Goal: Task Accomplishment & Management: Use online tool/utility

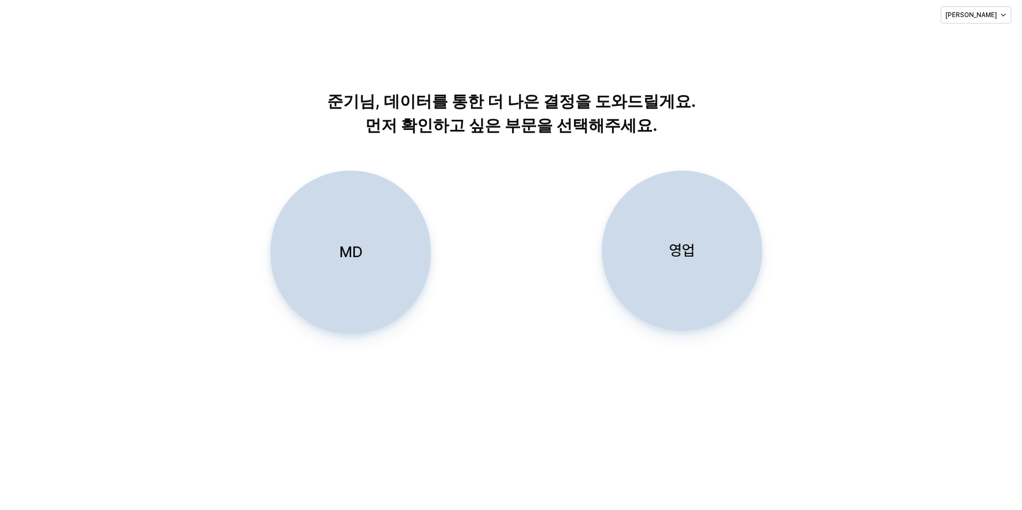
click at [667, 259] on div "영업" at bounding box center [681, 250] width 151 height 159
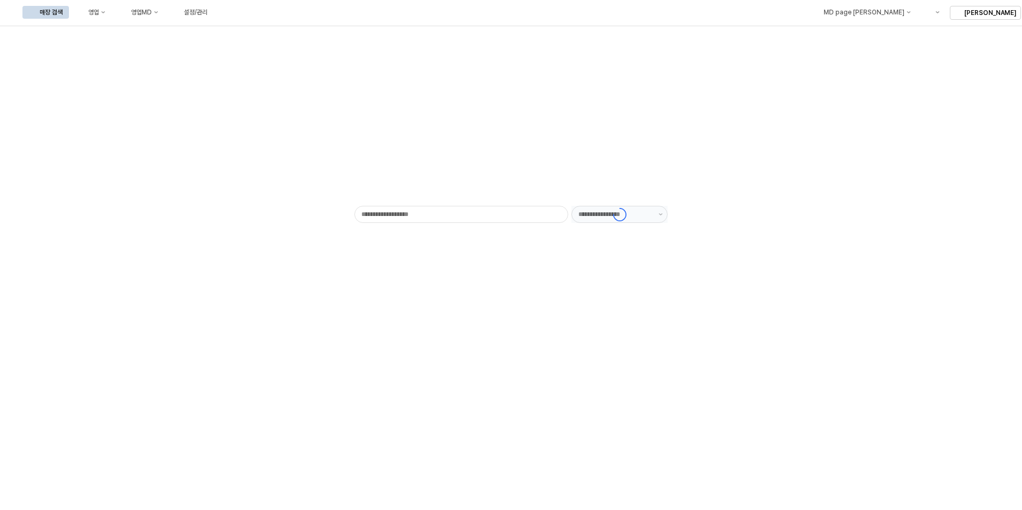
type input "******"
click at [99, 15] on div "영업" at bounding box center [93, 12] width 11 height 7
click at [194, 33] on div "목표매출 달성현황" at bounding box center [210, 32] width 57 height 9
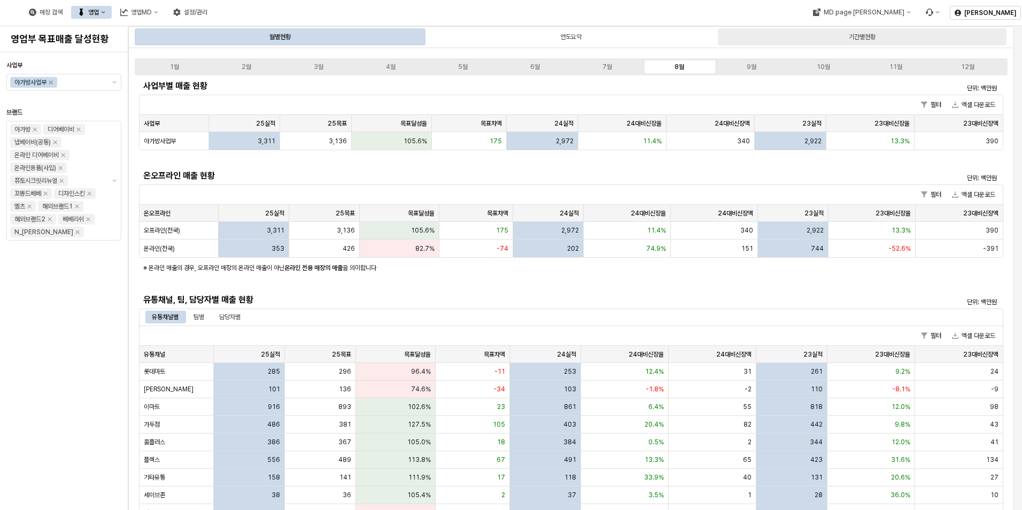
click at [854, 38] on div "기간별현황" at bounding box center [862, 36] width 27 height 13
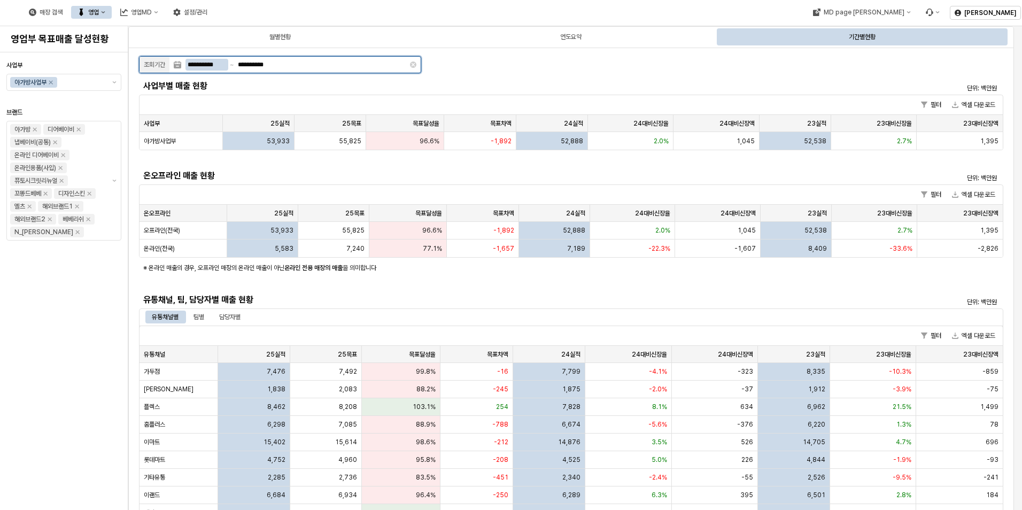
click at [216, 62] on input "**********" at bounding box center [206, 65] width 43 height 12
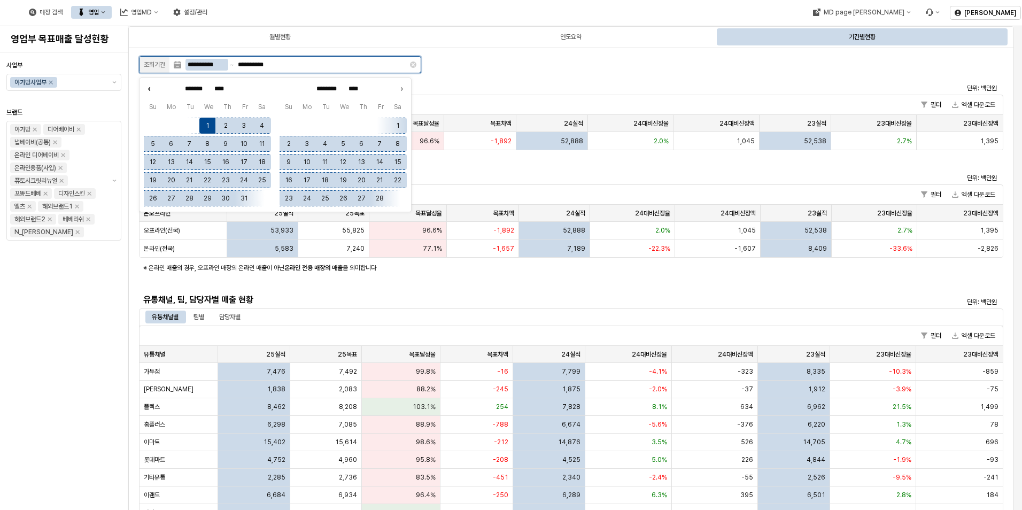
click at [147, 87] on icon "Previous month" at bounding box center [149, 88] width 11 height 11
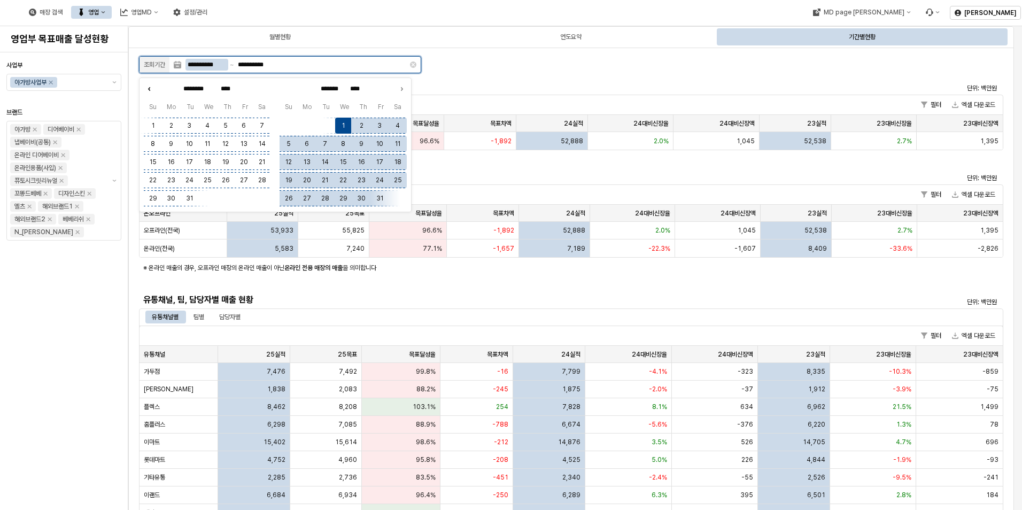
type input "********"
type input "****"
type input "*******"
type input "**********"
type input "****"
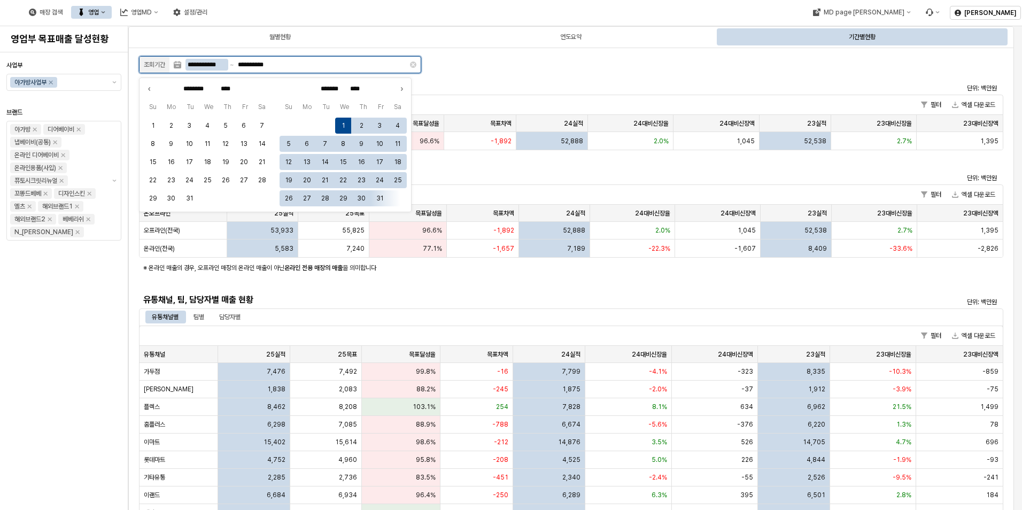
type input "****"
type input "******"
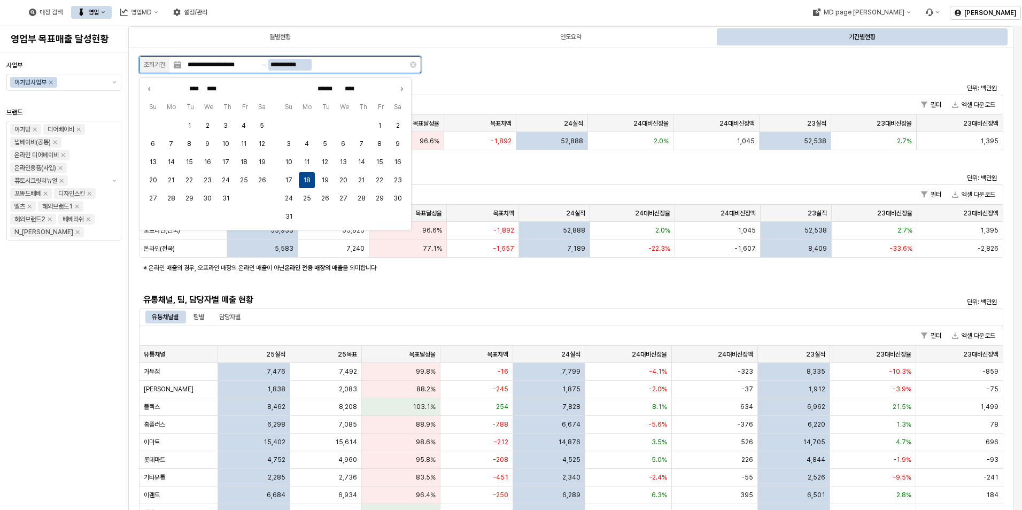
type input "**********"
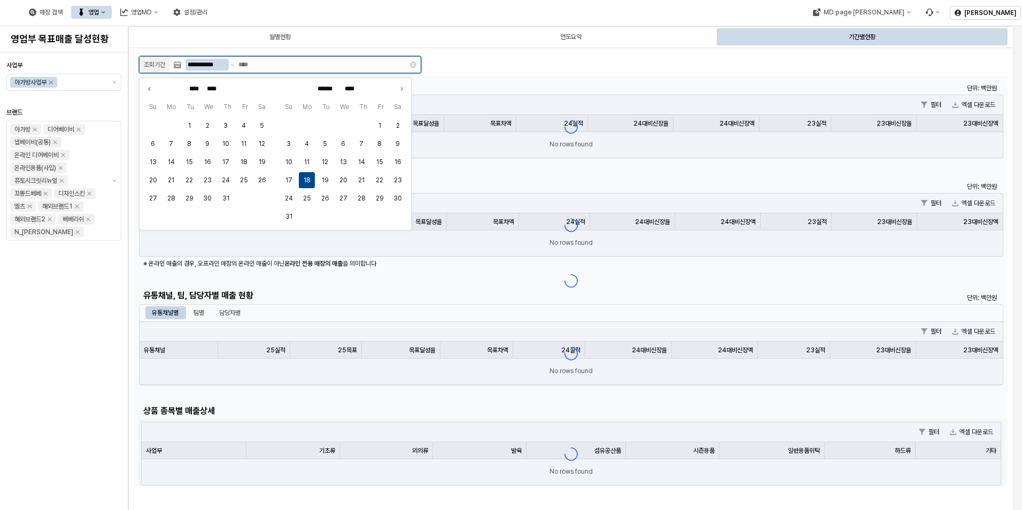
click at [199, 66] on input "**********" at bounding box center [206, 65] width 43 height 12
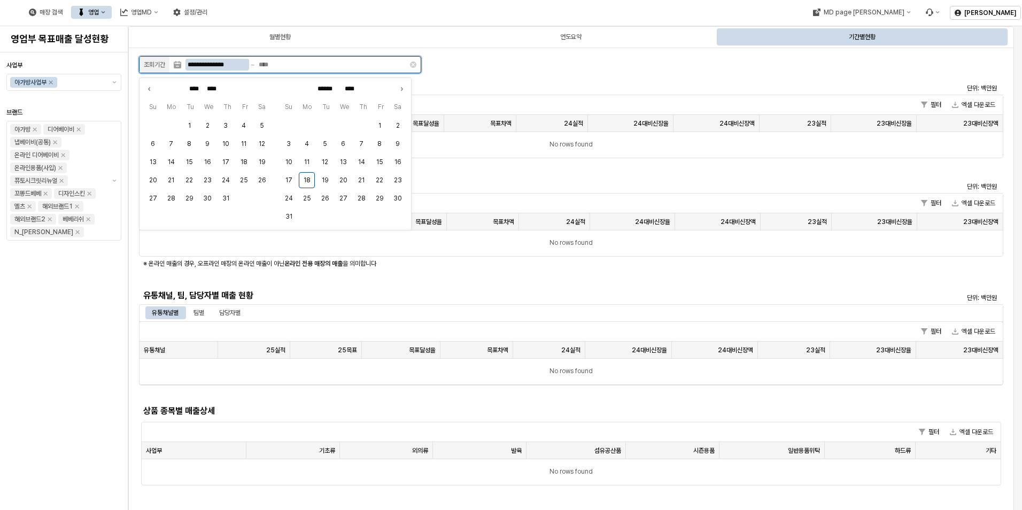
type input "**********"
type input "********"
type input "****"
type input "*****"
type input "****"
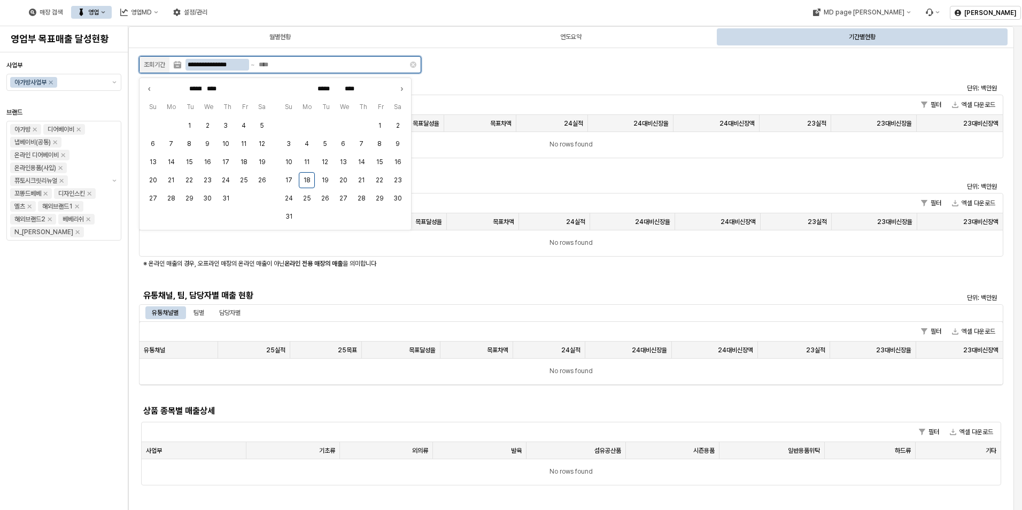
type input "**********"
type input "******"
type input "*********"
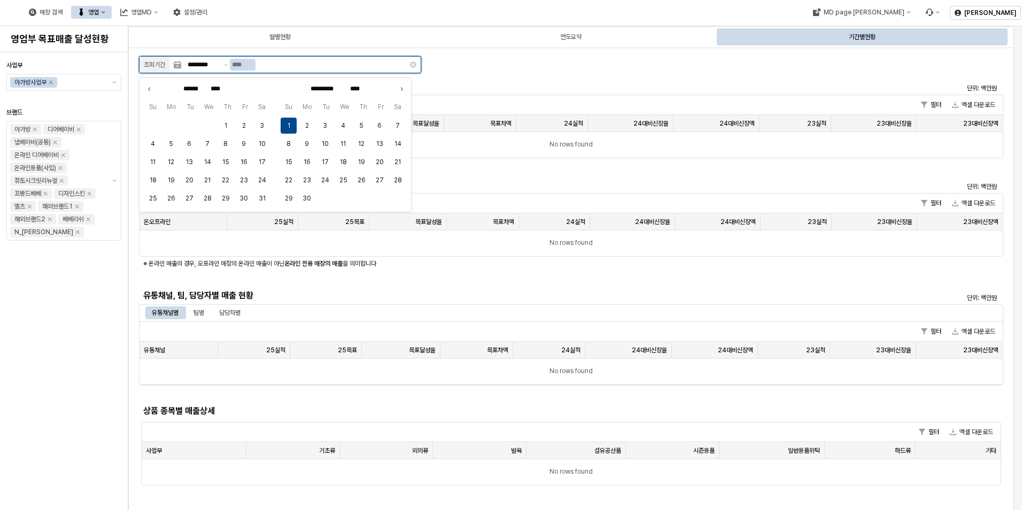
type input "**********"
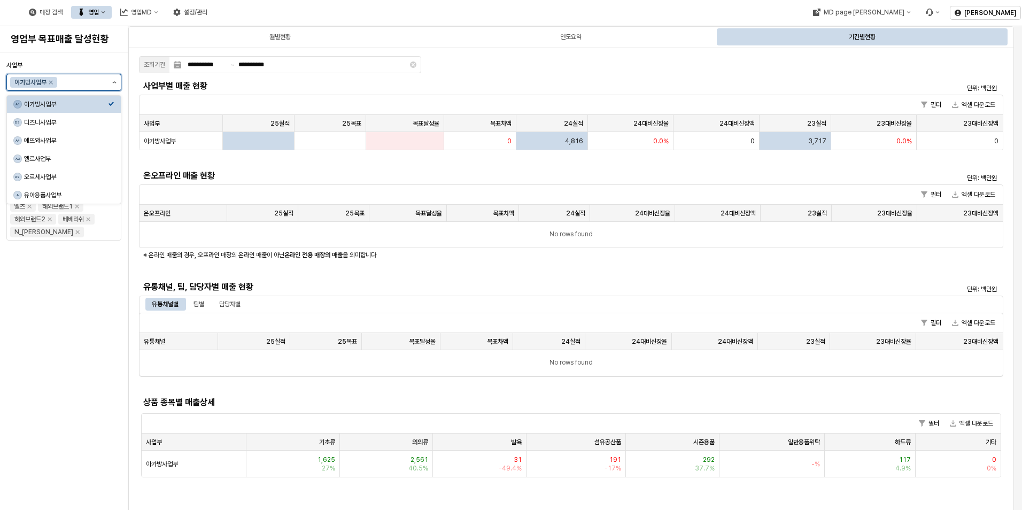
click at [110, 84] on button "제안 사항 표시" at bounding box center [114, 82] width 13 height 16
click at [102, 114] on div "DS 디즈니사업부" at bounding box center [64, 122] width 114 height 17
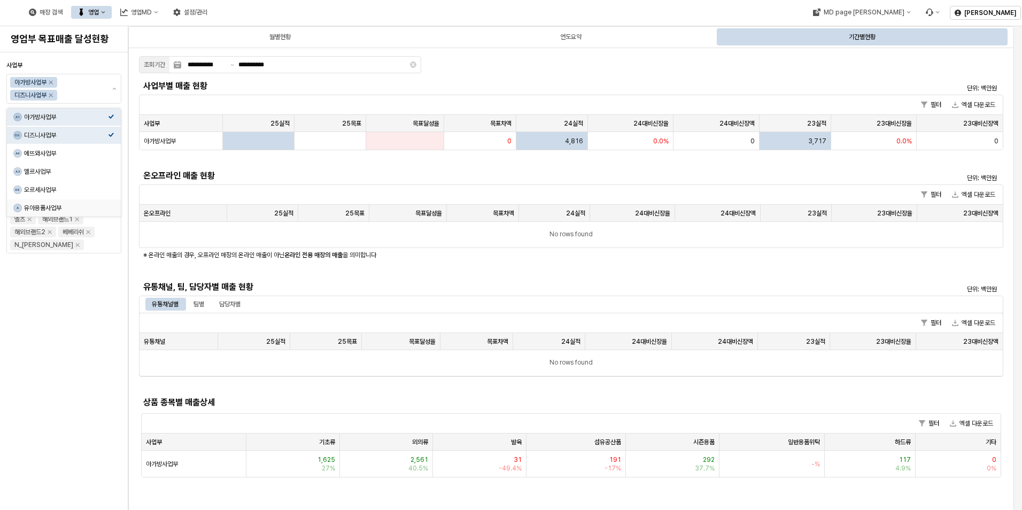
click at [76, 368] on div "사업부 아가방사업부 디즈니사업부 브랜드 아가방 디어베이비 냅베이비(공통) 온라인 디어베이비 온라인용품(사입) 퓨토시크릿리뉴얼 꼬똥드베베 디자인…" at bounding box center [63, 281] width 115 height 449
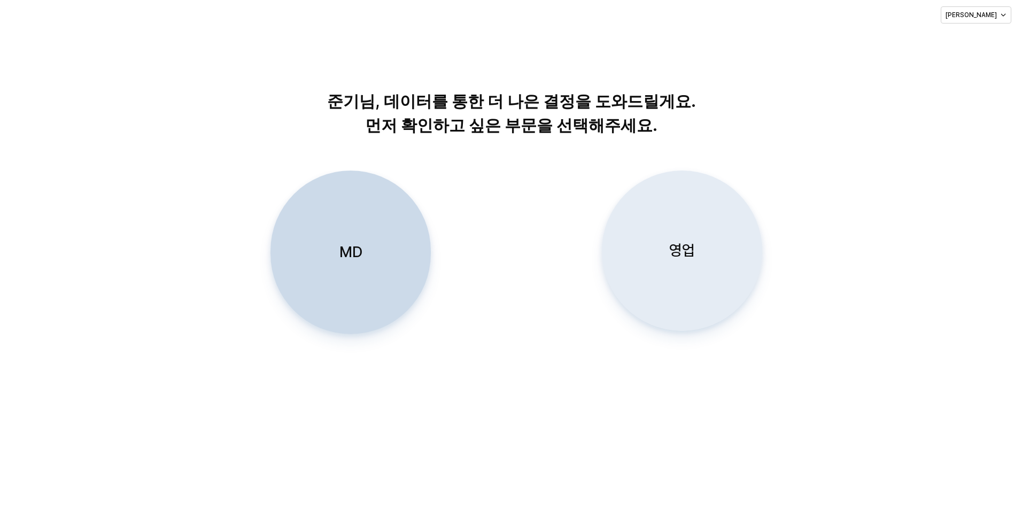
click at [680, 232] on div "영업" at bounding box center [681, 250] width 151 height 159
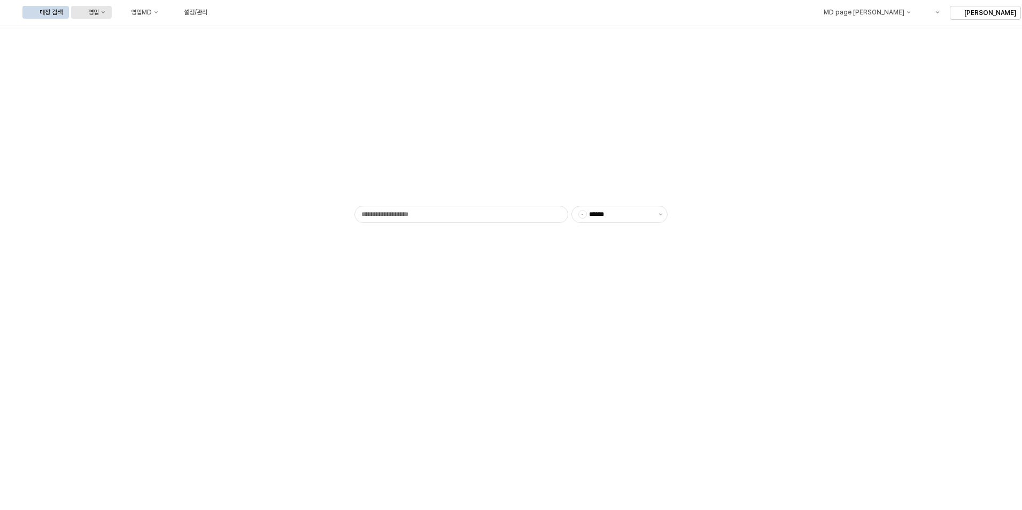
click at [99, 14] on div "영업" at bounding box center [93, 12] width 11 height 7
click at [201, 36] on div "목표매출 달성현황" at bounding box center [206, 32] width 65 height 11
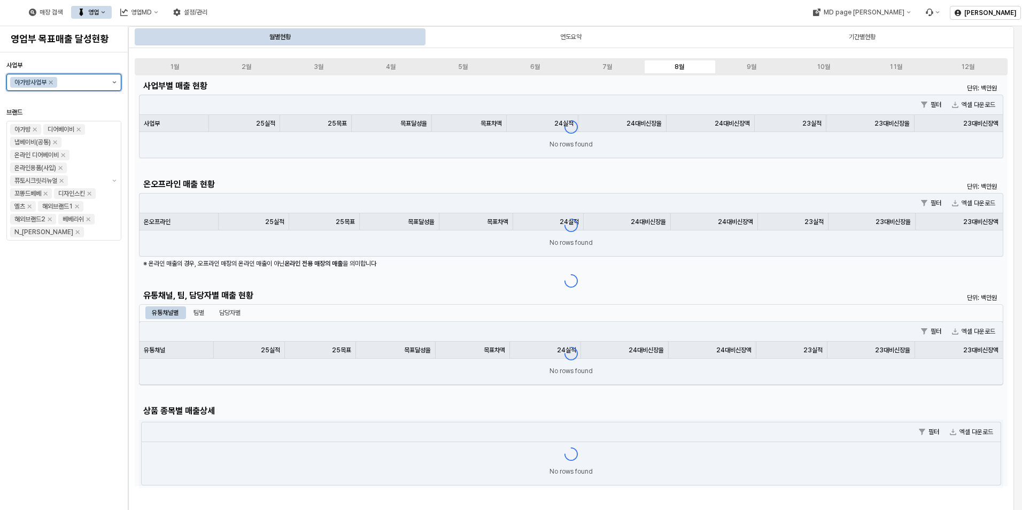
click at [115, 80] on button "제안 사항 표시" at bounding box center [114, 82] width 13 height 16
click at [88, 118] on div "DS 디즈니사업부" at bounding box center [60, 122] width 95 height 11
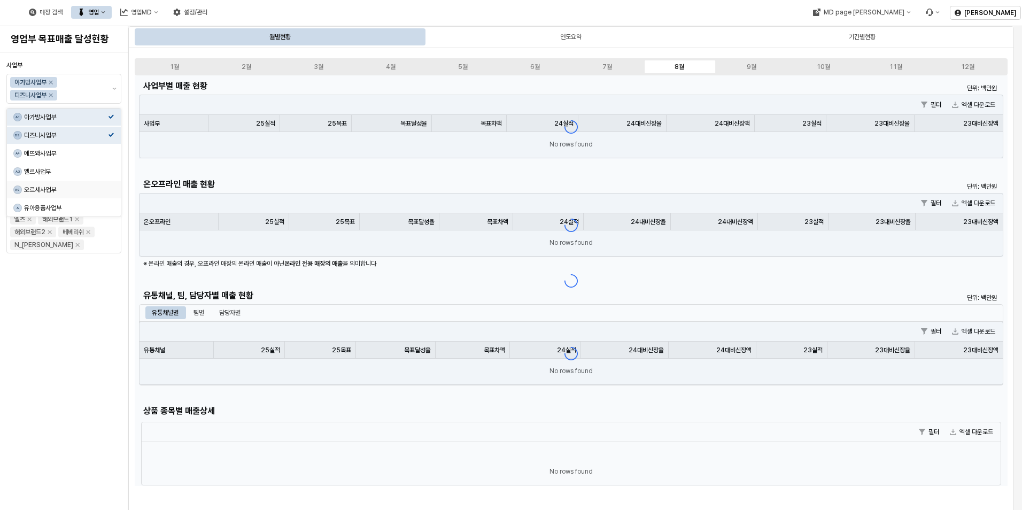
click at [65, 319] on div "사업부 아가방사업부 디즈니사업부 브랜드 아가방 디어베이비 냅베이비(공통) 온라인 디어베이비 온라인용품(사입) 퓨토시크릿리뉴얼 꼬똥드베베 디자인…" at bounding box center [63, 281] width 115 height 449
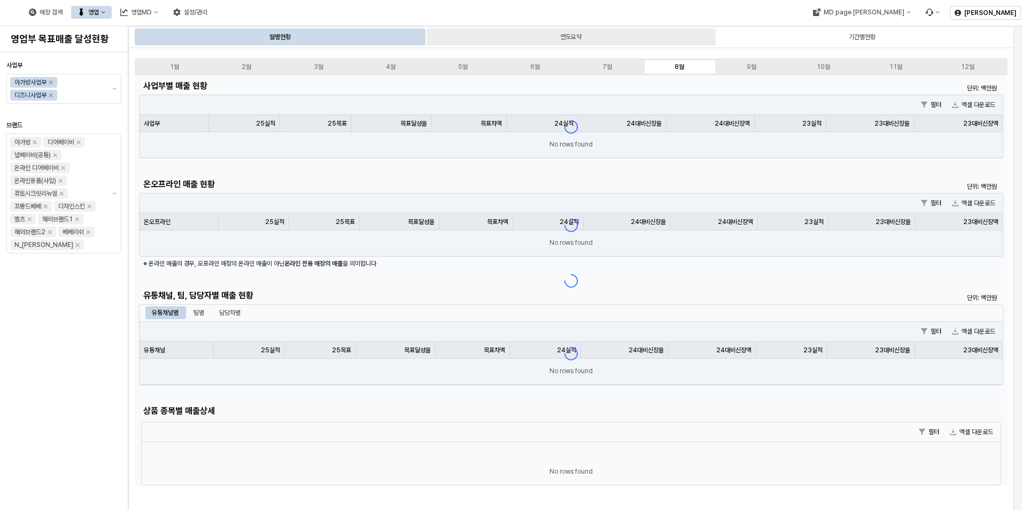
click at [575, 32] on div "연도요약" at bounding box center [570, 36] width 21 height 13
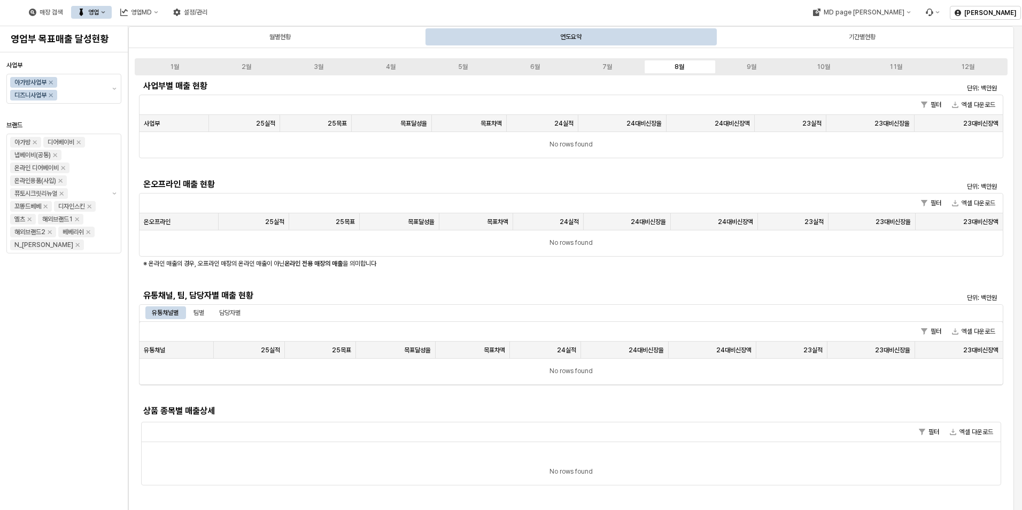
click at [566, 35] on div "연도요약" at bounding box center [570, 36] width 21 height 13
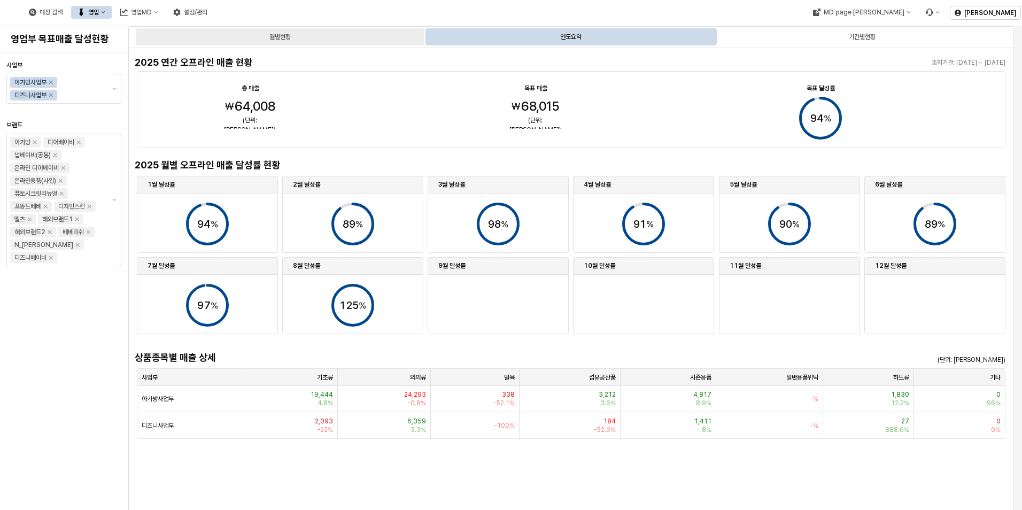
click at [277, 40] on div "월별현황" at bounding box center [279, 36] width 21 height 13
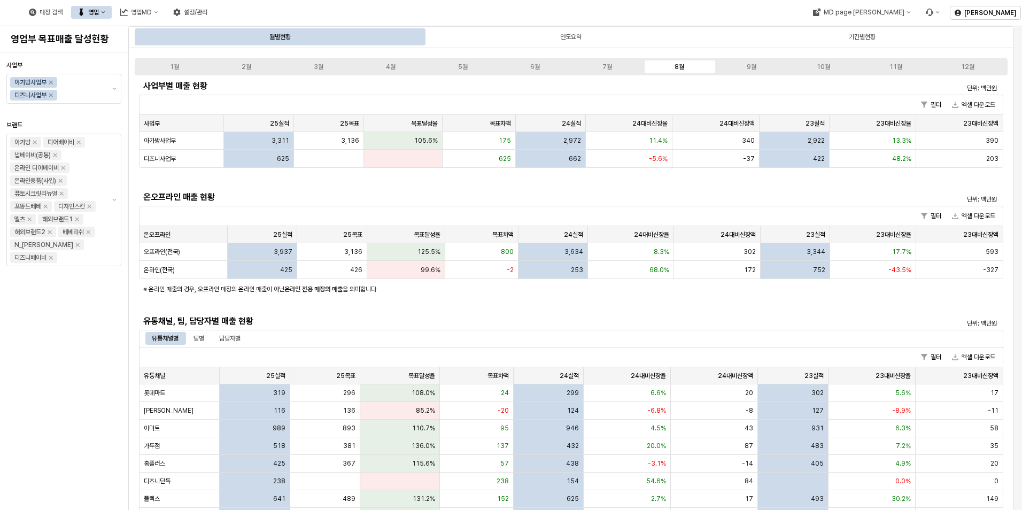
click at [119, 378] on div "사업부 아가방사업부 디즈니사업부 브랜드 아가방 디어베이비 냅베이비(공통) 온라인 디어베이비 온라인용품(사입) 퓨토시크릿리뉴얼 꼬똥드베베 디자인…" at bounding box center [63, 281] width 115 height 449
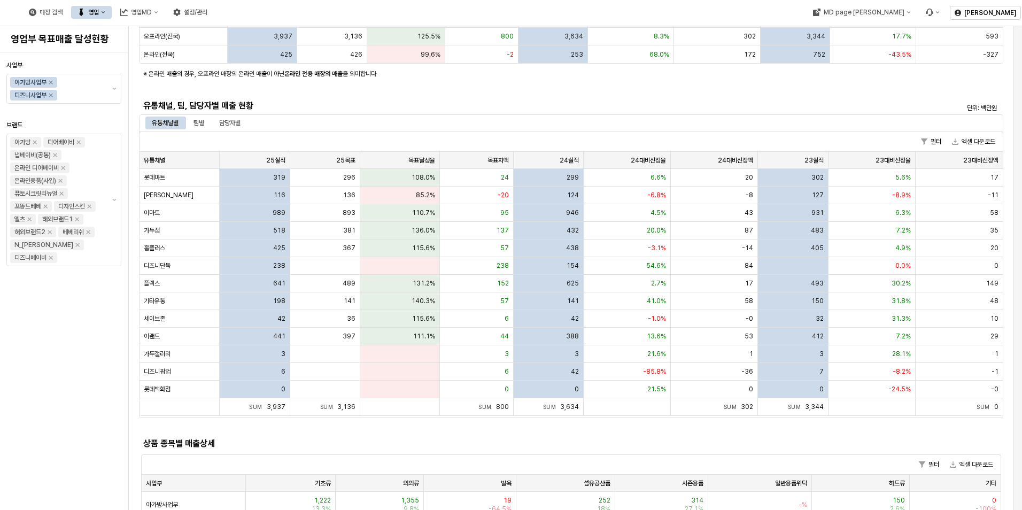
scroll to position [153, 0]
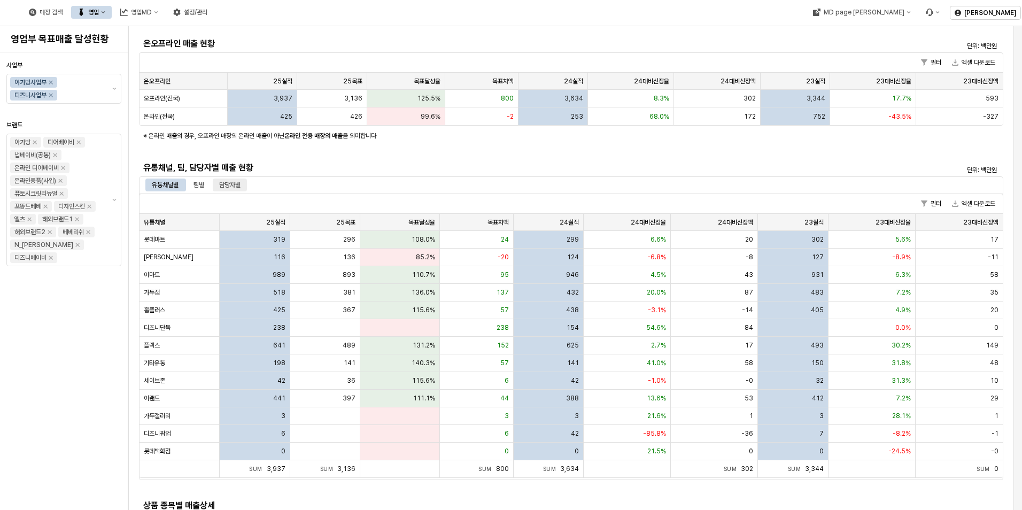
click at [230, 190] on div "담당자별" at bounding box center [229, 184] width 21 height 13
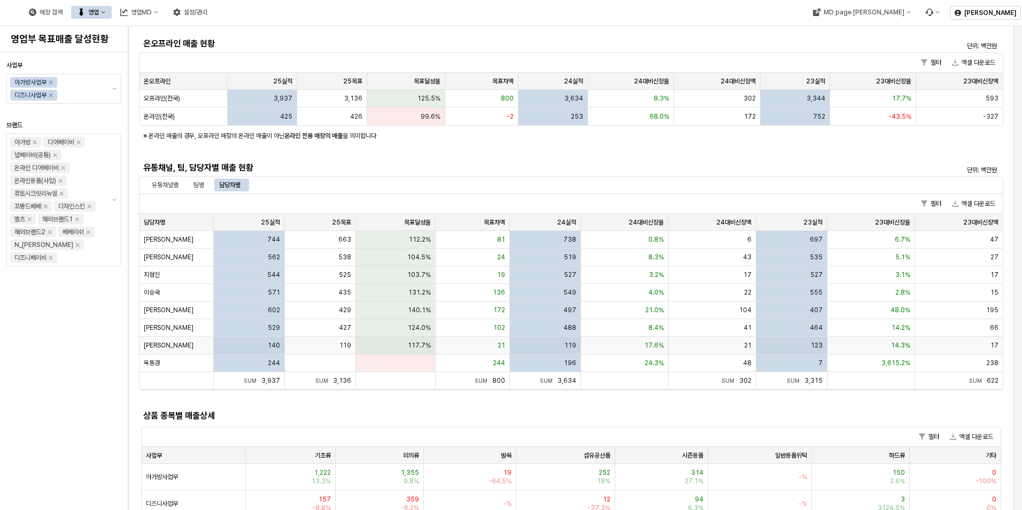
click at [146, 341] on span "[PERSON_NAME]" at bounding box center [169, 345] width 50 height 9
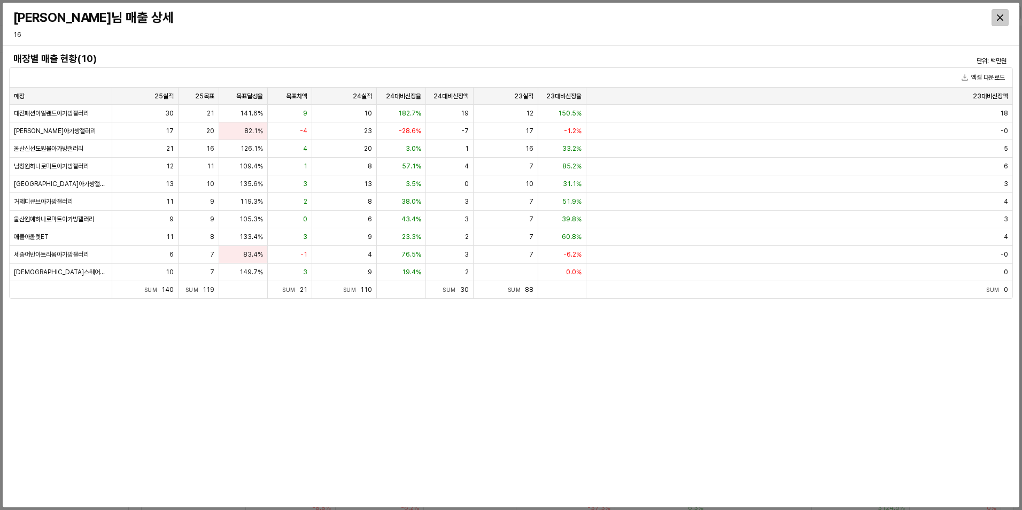
click at [998, 15] on icon "Close" at bounding box center [1000, 17] width 6 height 6
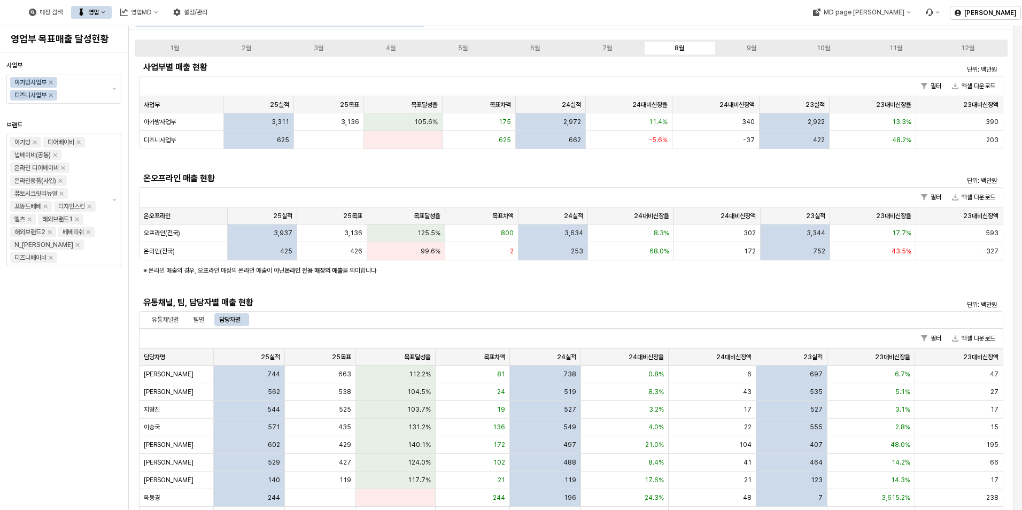
scroll to position [0, 0]
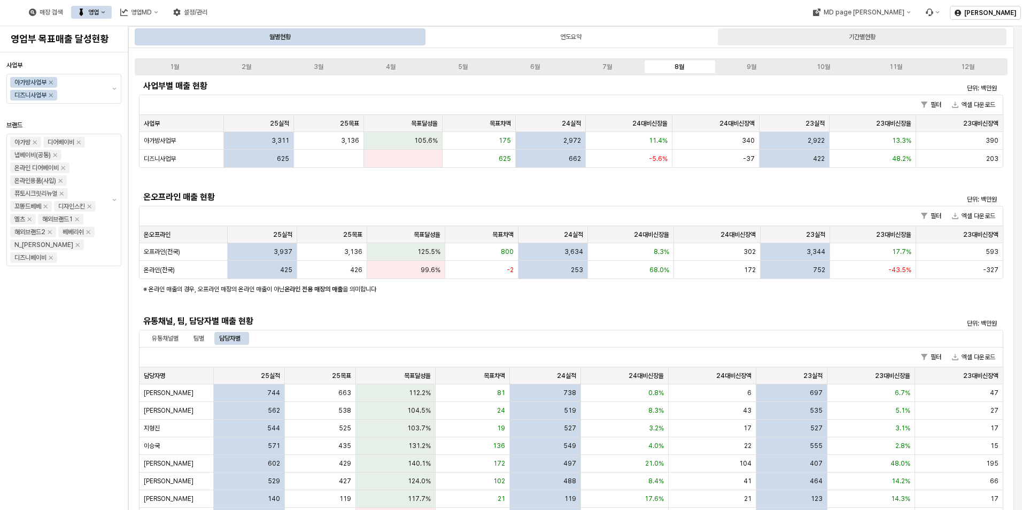
click at [857, 32] on div "기간별현황" at bounding box center [862, 36] width 27 height 13
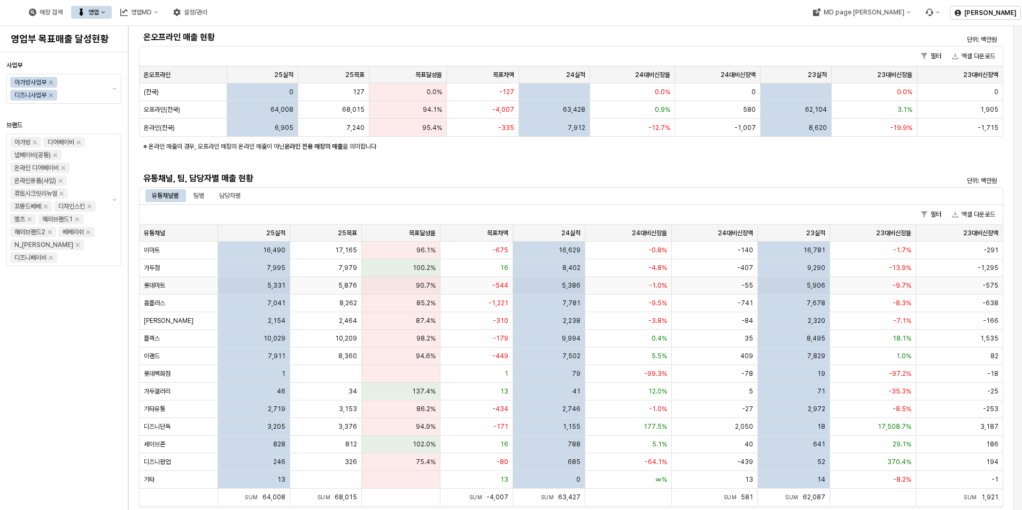
scroll to position [160, 0]
click at [227, 188] on div "유통채널별 팀별 담당자별" at bounding box center [571, 194] width 864 height 17
click at [237, 195] on div "담당자별" at bounding box center [229, 195] width 21 height 13
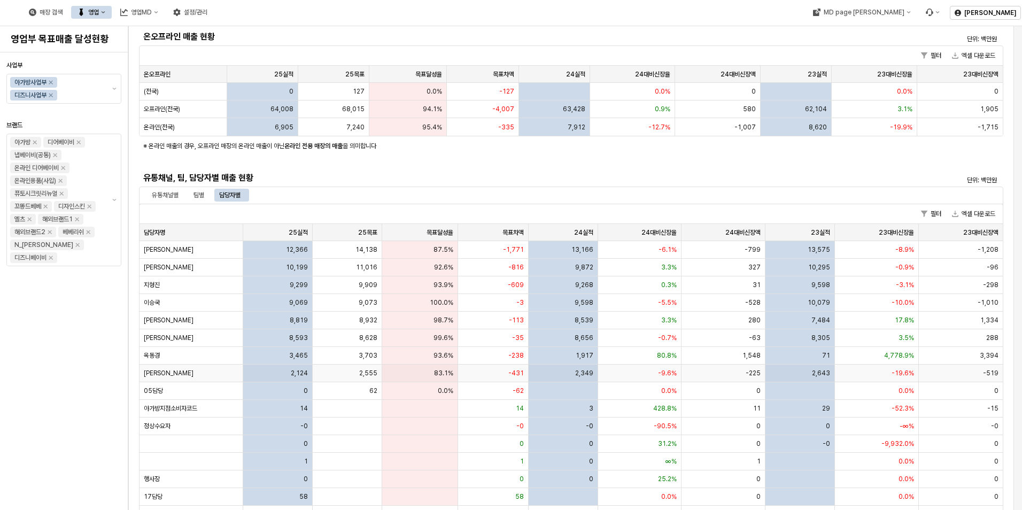
click at [173, 368] on div "[PERSON_NAME]" at bounding box center [191, 373] width 104 height 18
click at [158, 374] on div "**********" at bounding box center [511, 255] width 1022 height 510
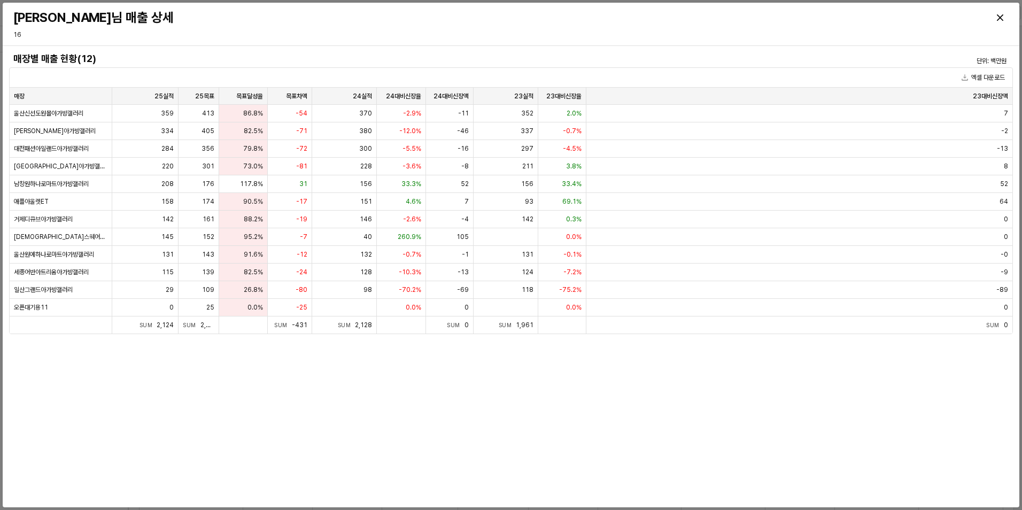
click at [508, 427] on div "매장별 매출 현황(12) 단위: 백만원 엑셀 다운로드 매장 매장 25실적 25실적 25목표 25목표 목표달성율 목표달성율 목표차액 목표차액 2…" at bounding box center [511, 276] width 1004 height 453
drag, startPoint x: 277, startPoint y: 406, endPoint x: 589, endPoint y: 48, distance: 474.9
click at [589, 48] on div "매장별 매출 현황(12) 단위: 백만원 엑셀 다운로드 매장 매장 25실적 25실적 25목표 25목표 목표달성율 목표달성율 목표차액 목표차액 2…" at bounding box center [511, 276] width 1016 height 461
drag, startPoint x: 586, startPoint y: 52, endPoint x: 579, endPoint y: 366, distance: 314.3
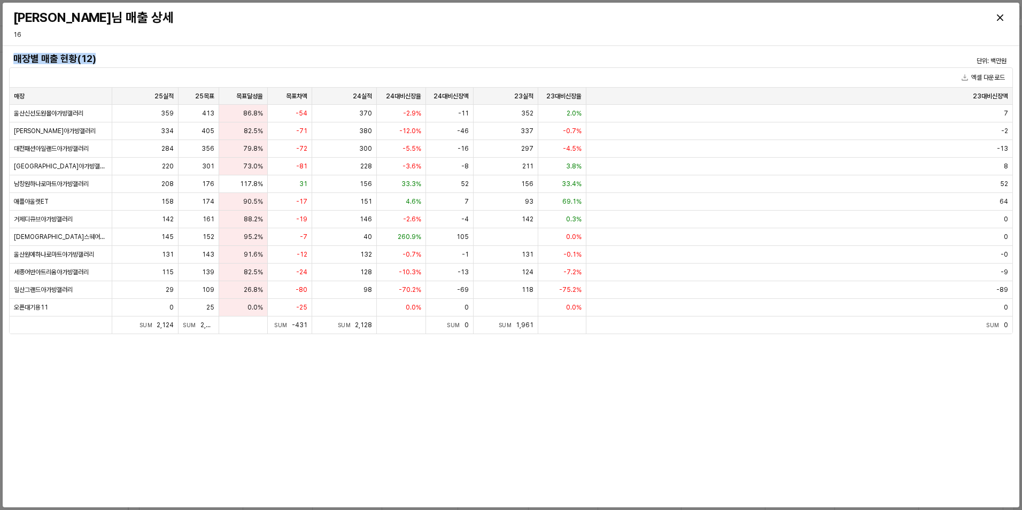
click at [579, 366] on div "매장별 매출 현황(12) 단위: 백만원 엑셀 다운로드 매장 매장 25실적 25실적 25목표 25목표 목표달성율 목표달성율 목표차액 목표차액 2…" at bounding box center [511, 276] width 1004 height 453
drag, startPoint x: 579, startPoint y: 366, endPoint x: 505, endPoint y: 382, distance: 75.5
click at [505, 382] on div "매장별 매출 현황(12) 단위: 백만원 엑셀 다운로드 매장 매장 25실적 25실적 25목표 25목표 목표달성율 목표달성율 목표차액 목표차액 2…" at bounding box center [511, 276] width 1004 height 453
drag, startPoint x: 453, startPoint y: 388, endPoint x: 721, endPoint y: 59, distance: 424.7
click at [721, 59] on div "매장별 매출 현황(12) 단위: 백만원 엑셀 다운로드 매장 매장 25실적 25실적 25목표 25목표 목표달성율 목표달성율 목표차액 목표차액 2…" at bounding box center [511, 276] width 1004 height 453
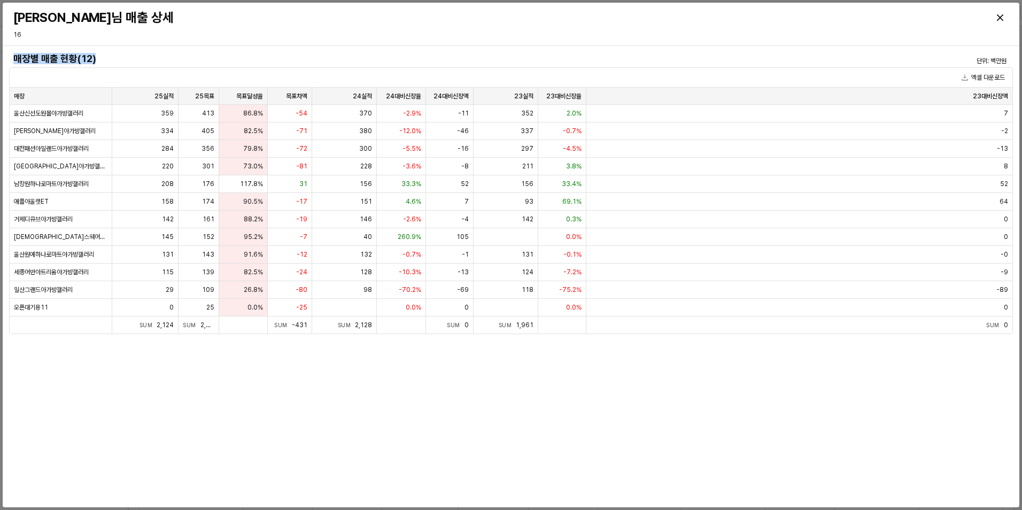
click at [721, 54] on h4 "매장별 매출 현황(12)" at bounding box center [385, 58] width 744 height 11
drag, startPoint x: 721, startPoint y: 46, endPoint x: 648, endPoint y: 372, distance: 334.7
click at [648, 372] on div "매장별 매출 현황(12) 단위: 백만원 엑셀 다운로드 매장 매장 25실적 25실적 25목표 25목표 목표달성율 목표달성율 목표차액 목표차액 2…" at bounding box center [511, 276] width 1016 height 461
drag, startPoint x: 572, startPoint y: 381, endPoint x: 451, endPoint y: 392, distance: 121.8
click at [571, 380] on div "매장별 매출 현황(12) 단위: 백만원 엑셀 다운로드 매장 매장 25실적 25실적 25목표 25목표 목표달성율 목표달성율 목표차액 목표차액 2…" at bounding box center [511, 276] width 1004 height 453
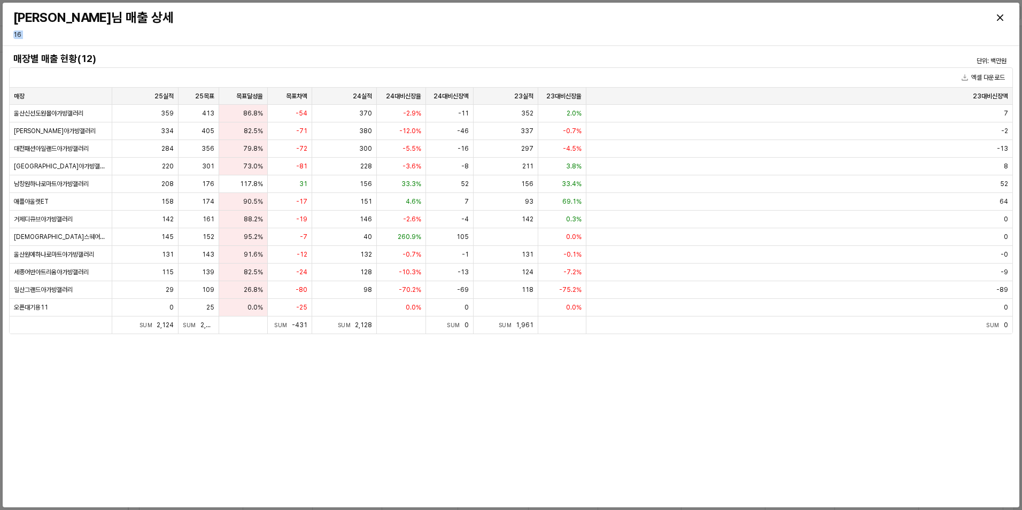
drag, startPoint x: 443, startPoint y: 392, endPoint x: 765, endPoint y: 14, distance: 496.5
click at [765, 14] on div "[PERSON_NAME]님 매출 상세 16 매장별 매출 현황(12) 단위: 백만원 엑셀 다운로드 매장 매장 25실적 25실적 25목표 25목표…" at bounding box center [511, 255] width 1016 height 504
drag, startPoint x: 765, startPoint y: 14, endPoint x: 748, endPoint y: 41, distance: 31.7
click at [748, 41] on div "[PERSON_NAME]님 매출 상세 16" at bounding box center [511, 24] width 1004 height 34
drag, startPoint x: 737, startPoint y: 36, endPoint x: 602, endPoint y: 394, distance: 382.9
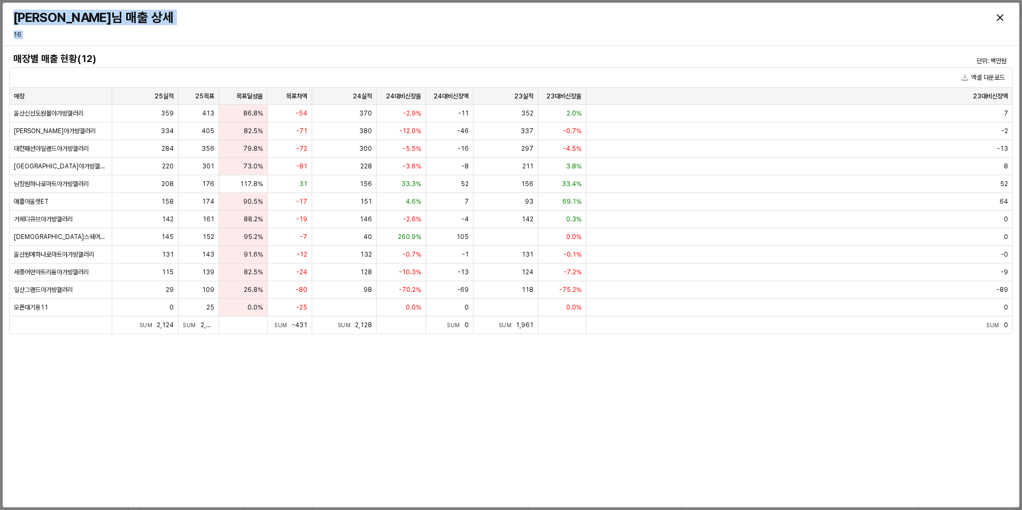
click at [602, 394] on div "[PERSON_NAME]님 매출 상세 16 매장별 매출 현황(12) 단위: 백만원 엑셀 다운로드 매장 매장 25실적 25실적 25목표 25목표…" at bounding box center [511, 255] width 1016 height 504
click at [598, 393] on div "매장별 매출 현황(12) 단위: 백만원 엑셀 다운로드 매장 매장 25실적 25실적 25목표 25목표 목표달성율 목표달성율 목표차액 목표차액 2…" at bounding box center [511, 276] width 1004 height 453
click at [522, 398] on div "매장별 매출 현황(12) 단위: 백만원 엑셀 다운로드 매장 매장 25실적 25실적 25목표 25목표 목표달성율 목표달성율 목표차액 목표차액 2…" at bounding box center [511, 276] width 1004 height 453
drag, startPoint x: 496, startPoint y: 382, endPoint x: 734, endPoint y: 49, distance: 409.2
click at [734, 49] on div "매장별 매출 현황(12) 단위: 백만원 엑셀 다운로드 매장 매장 25실적 25실적 25목표 25목표 목표달성율 목표달성율 목표차액 목표차액 2…" at bounding box center [511, 276] width 1016 height 461
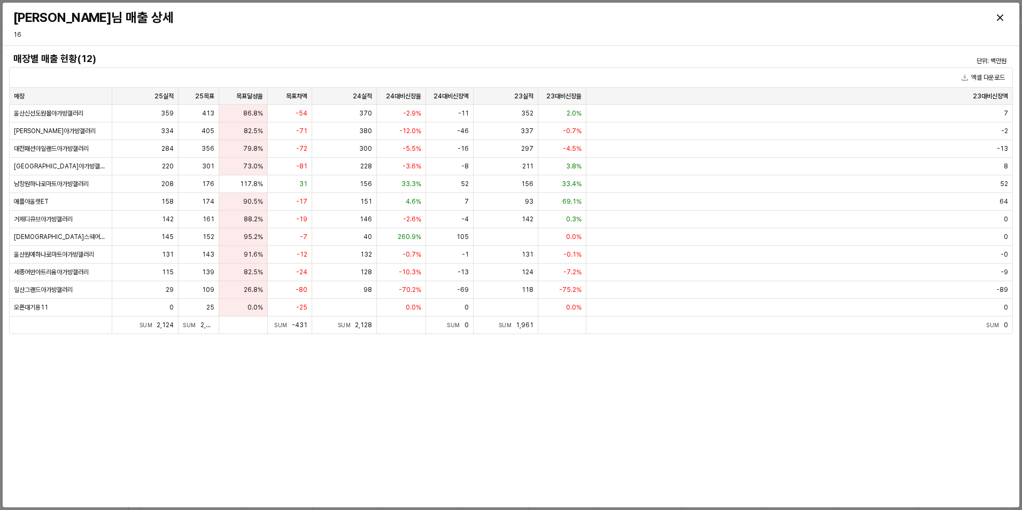
click at [734, 48] on div "매장별 매출 현황(12) 단위: 백만원 엑셀 다운로드 매장 매장 25실적 25실적 25목표 25목표 목표달성율 목표달성율 목표차액 목표차액 2…" at bounding box center [511, 276] width 1016 height 461
drag, startPoint x: 734, startPoint y: 48, endPoint x: 542, endPoint y: 416, distance: 414.7
click at [542, 416] on div "매장별 매출 현황(12) 단위: 백만원 엑셀 다운로드 매장 매장 25실적 25실적 25목표 25목표 목표달성율 목표달성율 목표차액 목표차액 2…" at bounding box center [511, 276] width 1016 height 461
click at [542, 416] on div "매장별 매출 현황(12) 단위: 백만원 엑셀 다운로드 매장 매장 25실적 25실적 25목표 25목표 목표달성율 목표달성율 목표차액 목표차액 2…" at bounding box center [511, 276] width 1004 height 453
drag, startPoint x: 613, startPoint y: 299, endPoint x: 804, endPoint y: 55, distance: 309.5
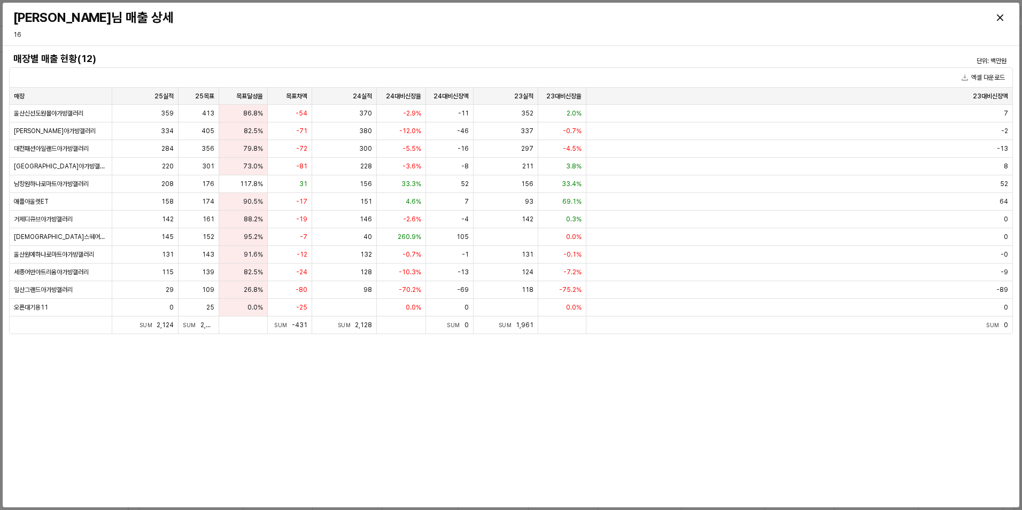
click at [804, 55] on div "매장별 매출 현황(12) 단위: 백만원 엑셀 다운로드 매장 매장 25실적 25실적 25목표 25목표 목표달성율 목표달성율 목표차액 목표차액 2…" at bounding box center [511, 276] width 1004 height 453
drag, startPoint x: 794, startPoint y: 44, endPoint x: 803, endPoint y: 381, distance: 337.3
click at [803, 381] on div "[PERSON_NAME]님 매출 상세 16 매장별 매출 현황(12) 단위: 백만원 엑셀 다운로드 매장 매장 25실적 25실적 25목표 25목표…" at bounding box center [511, 255] width 1016 height 504
click at [798, 382] on div "매장별 매출 현황(12) 단위: 백만원 엑셀 다운로드 매장 매장 25실적 25실적 25목표 25목표 목표달성율 목표달성율 목표차액 목표차액 2…" at bounding box center [511, 276] width 1004 height 453
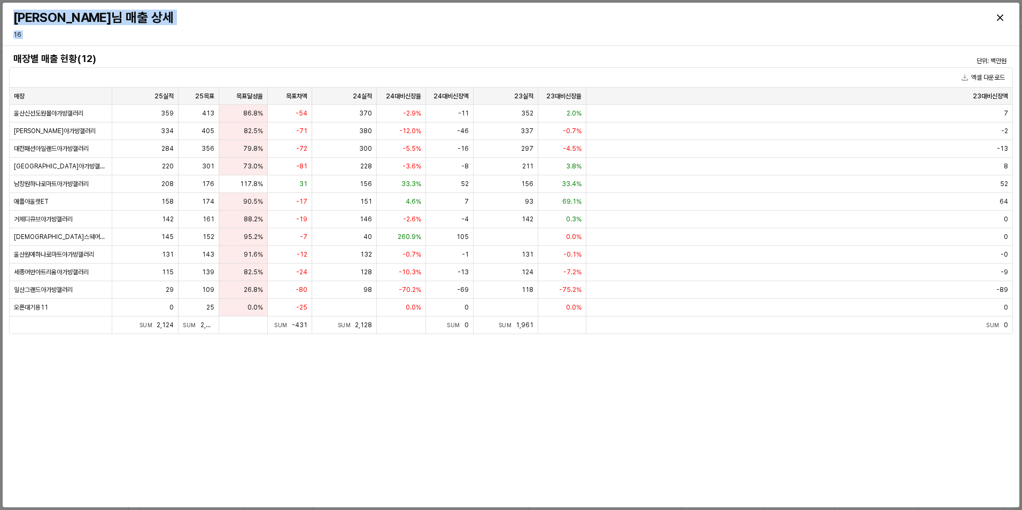
drag, startPoint x: 722, startPoint y: 390, endPoint x: 632, endPoint y: 396, distance: 90.0
click at [721, 390] on div "매장별 매출 현황(12) 단위: 백만원 엑셀 다운로드 매장 매장 25실적 25실적 25목표 25목표 목표달성율 목표달성율 목표차액 목표차액 2…" at bounding box center [511, 276] width 1004 height 453
click at [773, 40] on div "[PERSON_NAME]님 매출 상세 16" at bounding box center [511, 24] width 1004 height 34
drag, startPoint x: 736, startPoint y: 49, endPoint x: 859, endPoint y: 380, distance: 352.7
click at [859, 380] on div "매장별 매출 현황(12) 단위: 백만원 엑셀 다운로드 매장 매장 25실적 25실적 25목표 25목표 목표달성율 목표달성율 목표차액 목표차액 2…" at bounding box center [511, 276] width 1016 height 461
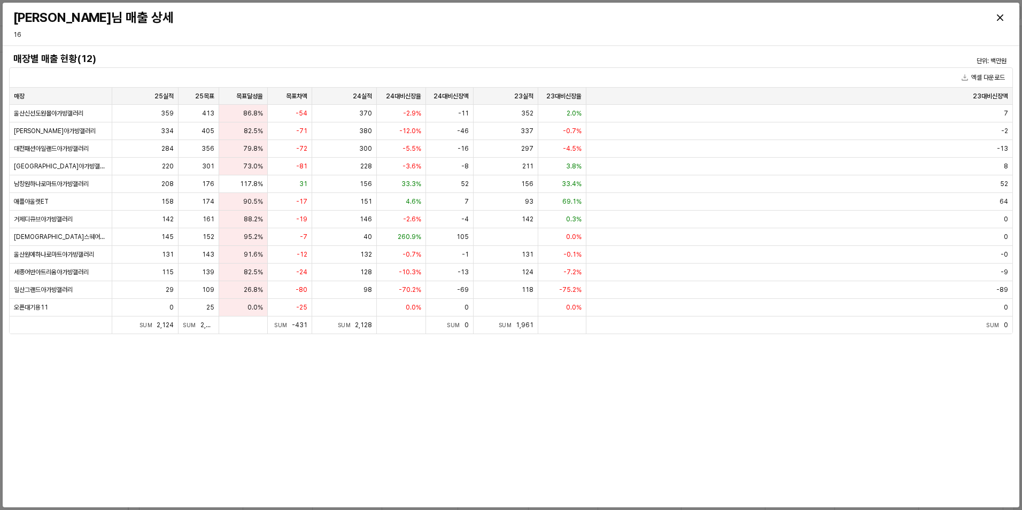
drag, startPoint x: 606, startPoint y: 427, endPoint x: 575, endPoint y: 431, distance: 31.2
click at [605, 427] on div "매장별 매출 현황(12) 단위: 백만원 엑셀 다운로드 매장 매장 25실적 25실적 25목표 25목표 목표달성율 목표달성율 목표차액 목표차액 2…" at bounding box center [511, 276] width 1004 height 453
drag, startPoint x: 504, startPoint y: 425, endPoint x: 738, endPoint y: 42, distance: 449.4
click at [738, 42] on div "[PERSON_NAME]님 매출 상세 16 매장별 매출 현황(12) 단위: 백만원 엑셀 다운로드 매장 매장 25실적 25실적 25목표 25목표…" at bounding box center [511, 255] width 1016 height 504
click at [738, 42] on div "[PERSON_NAME]님 매출 상세 16" at bounding box center [511, 24] width 1016 height 43
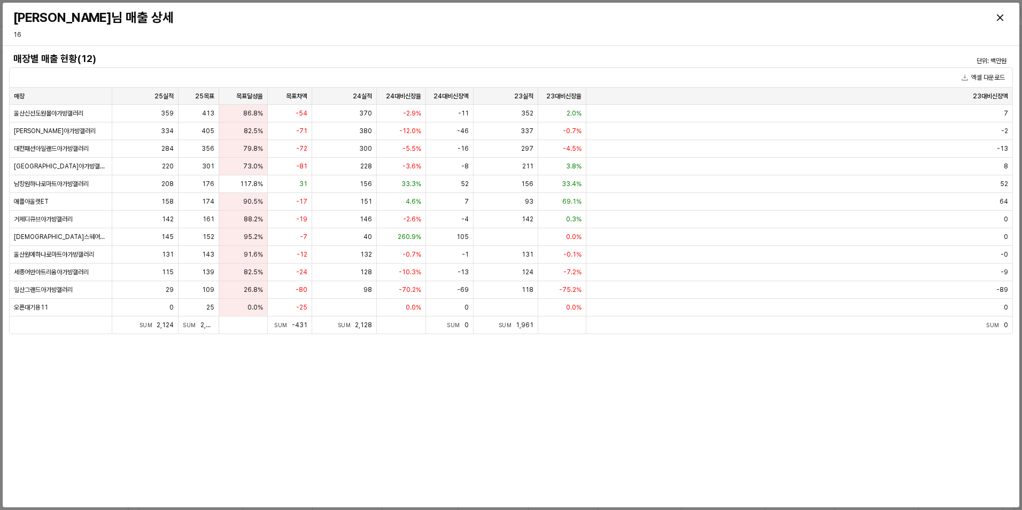
click at [709, 51] on div "매장별 매출 현황(12)" at bounding box center [385, 58] width 753 height 17
drag, startPoint x: 712, startPoint y: 45, endPoint x: 624, endPoint y: 358, distance: 325.3
click at [624, 358] on div "[PERSON_NAME]님 매출 상세 16 매장별 매출 현황(12) 단위: 백만원 엑셀 다운로드 매장 매장 25실적 25실적 25목표 25목표…" at bounding box center [511, 255] width 1016 height 504
drag, startPoint x: 624, startPoint y: 358, endPoint x: 603, endPoint y: 366, distance: 22.8
click at [605, 365] on div "매장별 매출 현황(12) 단위: 백만원 엑셀 다운로드 매장 매장 25실적 25실적 25목표 25목표 목표달성율 목표달성율 목표차액 목표차액 2…" at bounding box center [511, 276] width 1004 height 453
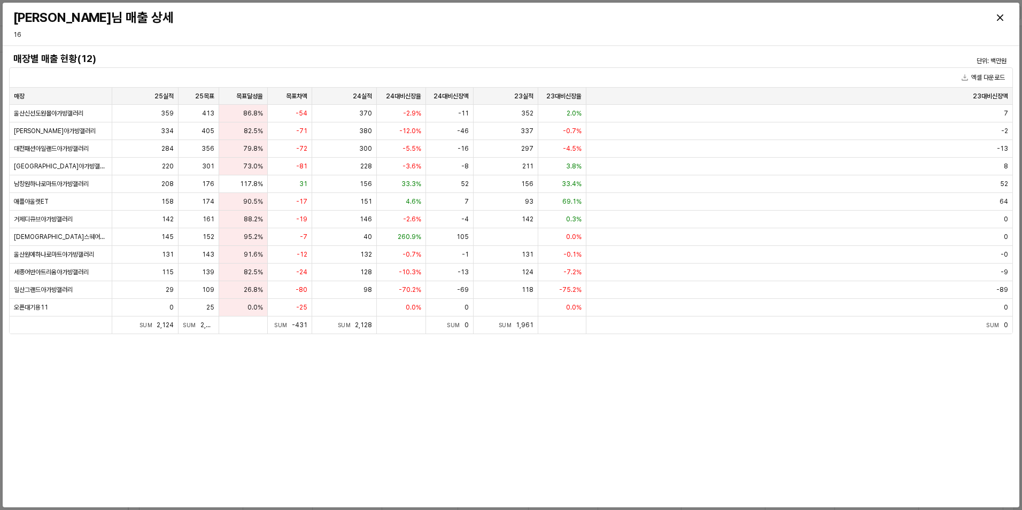
click at [761, 42] on div "[PERSON_NAME]님 매출 상세 16" at bounding box center [511, 24] width 1016 height 43
drag, startPoint x: 823, startPoint y: 29, endPoint x: 713, endPoint y: 352, distance: 341.5
click at [713, 352] on div "[PERSON_NAME]님 매출 상세 16 매장별 매출 현황(12) 단위: 백만원 엑셀 다운로드 매장 매장 25실적 25실적 25목표 25목표…" at bounding box center [511, 255] width 1016 height 504
drag, startPoint x: 713, startPoint y: 352, endPoint x: 675, endPoint y: 371, distance: 42.5
click at [675, 371] on div "매장별 매출 현황(12) 단위: 백만원 엑셀 다운로드 매장 매장 25실적 25실적 25목표 25목표 목표달성율 목표달성율 목표차액 목표차액 2…" at bounding box center [511, 276] width 1004 height 453
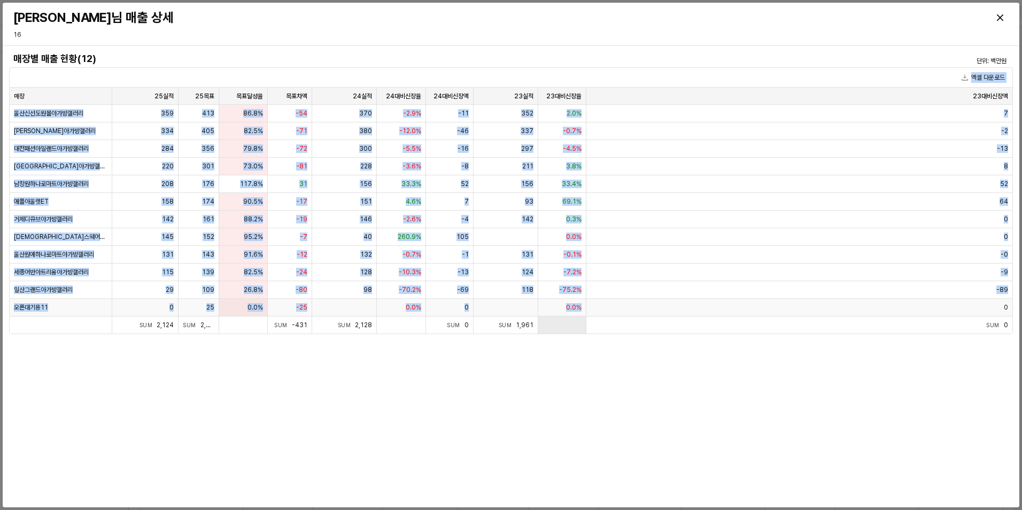
drag, startPoint x: 655, startPoint y: 68, endPoint x: 582, endPoint y: 317, distance: 259.4
click at [582, 317] on div "엑셀 다운로드 매장 매장 25실적 25실적 25목표 25목표 목표달성율 목표달성율 목표차액 목표차액 24실적 24실적 24대비신장율 24대비신…" at bounding box center [511, 200] width 1004 height 267
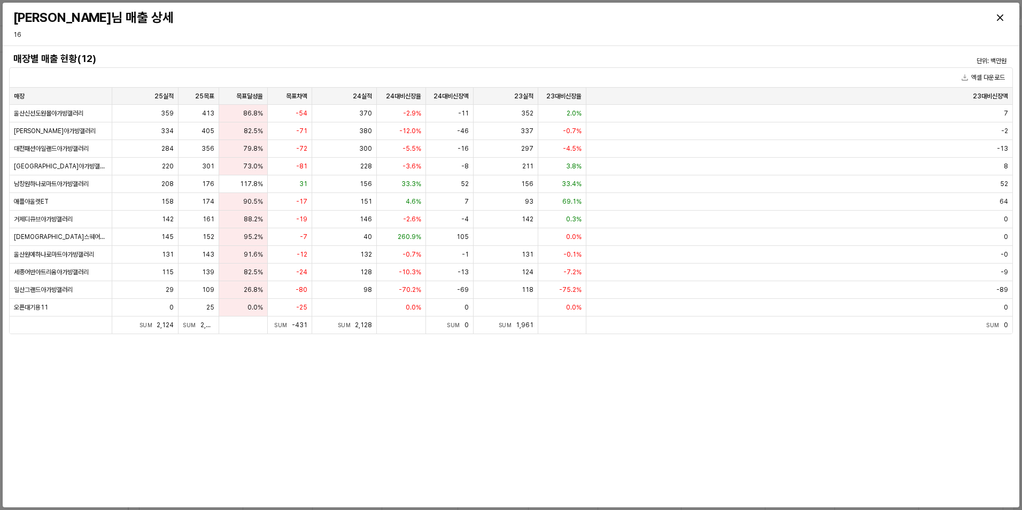
drag, startPoint x: 582, startPoint y: 317, endPoint x: 564, endPoint y: 387, distance: 72.5
click at [564, 387] on div "매장별 매출 현황(12) 단위: 백만원 엑셀 다운로드 매장 매장 25실적 25실적 25목표 25목표 목표달성율 목표달성율 목표차액 목표차액 2…" at bounding box center [511, 276] width 1004 height 453
drag, startPoint x: 567, startPoint y: 383, endPoint x: 763, endPoint y: 59, distance: 378.6
click at [763, 59] on div "매장별 매출 현황(12) 단위: 백만원 엑셀 다운로드 매장 매장 25실적 25실적 25목표 25목표 목표달성율 목표달성율 목표차액 목표차액 2…" at bounding box center [511, 276] width 1004 height 453
click at [764, 57] on div "매장별 매출 현황(12) 단위: 백만원 엑셀 다운로드 매장 매장 25실적 25실적 25목표 25목표 목표달성율 목표달성율 목표차액 목표차액 2…" at bounding box center [511, 276] width 1004 height 453
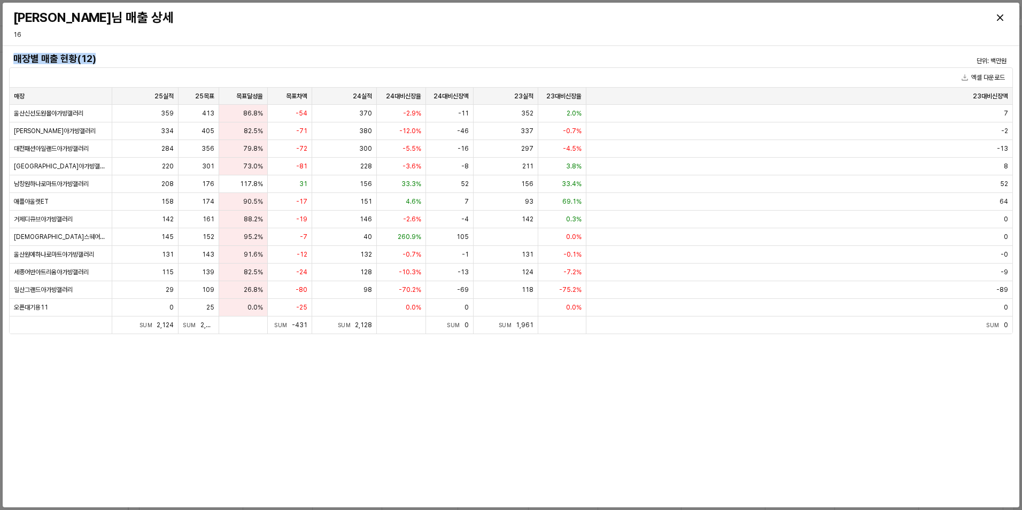
drag, startPoint x: 761, startPoint y: 51, endPoint x: 657, endPoint y: 368, distance: 332.9
click at [657, 368] on div "매장별 매출 현황(12) 단위: 백만원 엑셀 다운로드 매장 매장 25실적 25실적 25목표 25목표 목표달성율 목표달성율 목표차액 목표차액 2…" at bounding box center [511, 276] width 1004 height 453
click at [406, 445] on div "매장별 매출 현황(12) 단위: 백만원 엑셀 다운로드 매장 매장 25실적 25실적 25목표 25목표 목표달성율 목표달성율 목표차액 목표차액 2…" at bounding box center [511, 276] width 1004 height 453
drag, startPoint x: 404, startPoint y: 443, endPoint x: 564, endPoint y: 52, distance: 422.2
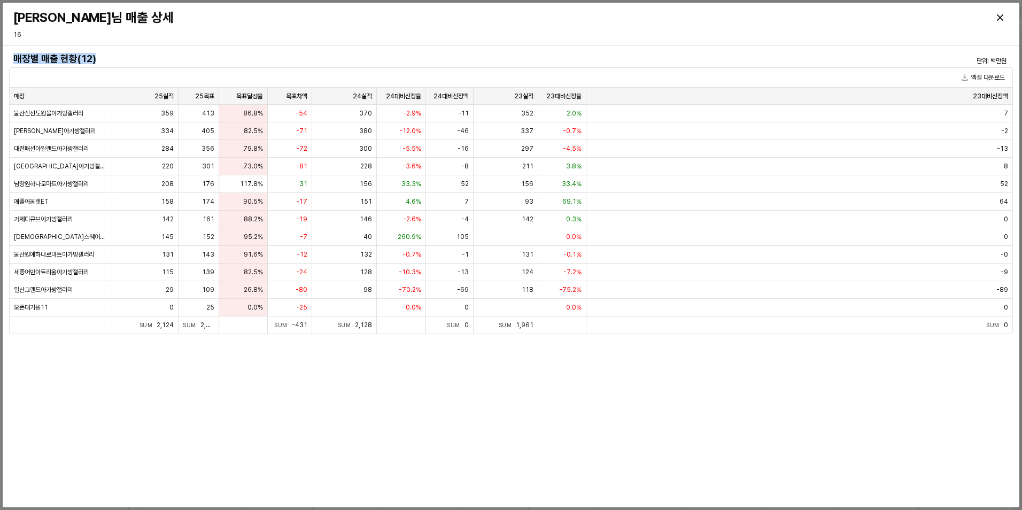
click at [564, 52] on div "매장별 매출 현황(12) 단위: 백만원 엑셀 다운로드 매장 매장 25실적 25실적 25목표 25목표 목표달성율 목표달성율 목표차액 목표차액 2…" at bounding box center [511, 276] width 1004 height 453
drag, startPoint x: 564, startPoint y: 52, endPoint x: 558, endPoint y: 48, distance: 7.6
click at [561, 51] on div "매장별 매출 현황(12)" at bounding box center [385, 58] width 753 height 17
click at [494, 28] on div "[PERSON_NAME]님 매출 상세 16" at bounding box center [511, 24] width 1004 height 34
drag, startPoint x: 501, startPoint y: 44, endPoint x: 519, endPoint y: 390, distance: 346.2
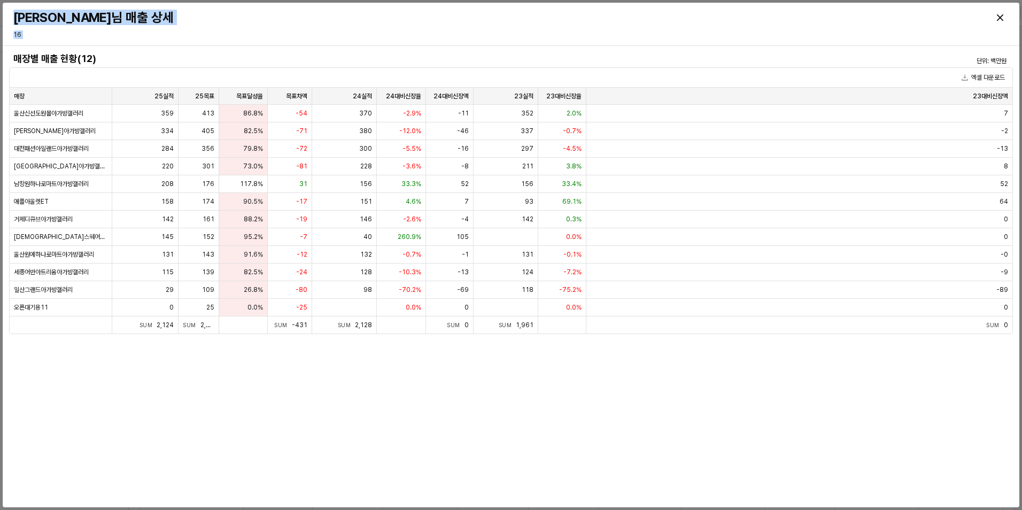
click at [519, 390] on div "[PERSON_NAME]님 매출 상세 16 매장별 매출 현황(12) 단위: 백만원 엑셀 다운로드 매장 매장 25실적 25실적 25목표 25목표…" at bounding box center [511, 255] width 1016 height 504
click at [998, 17] on icon "Close" at bounding box center [1000, 17] width 6 height 6
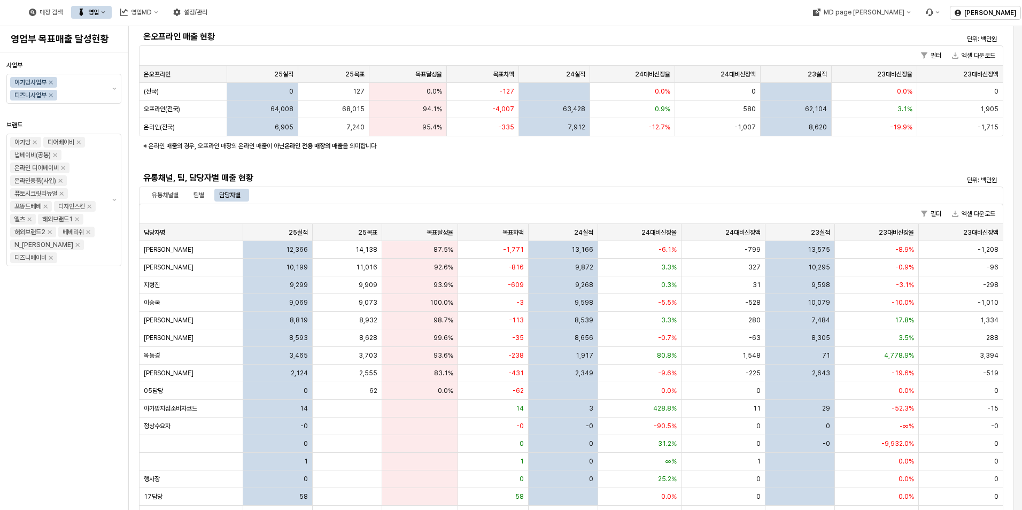
click at [421, 173] on h5 "유통채널, 팀, 담당자별 매출 현황" at bounding box center [463, 178] width 640 height 11
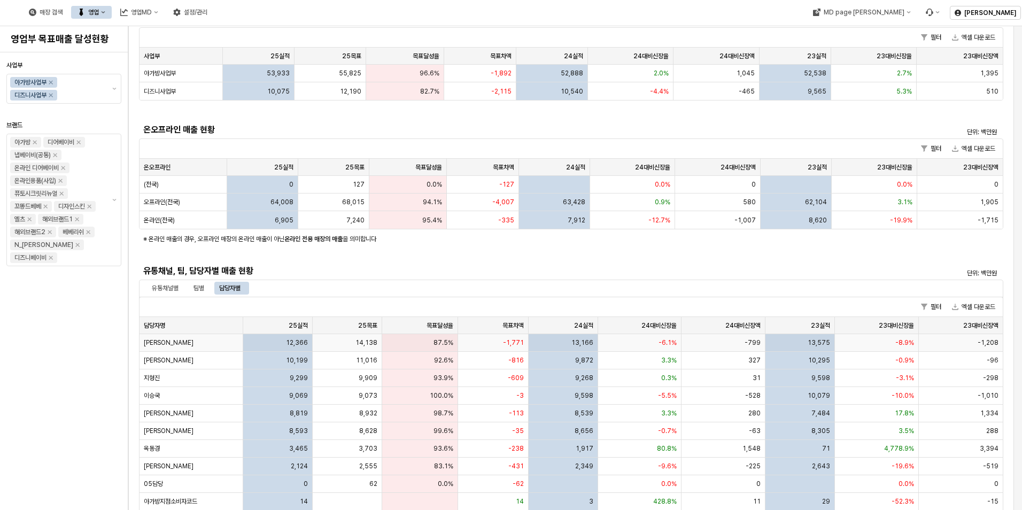
scroll to position [214, 0]
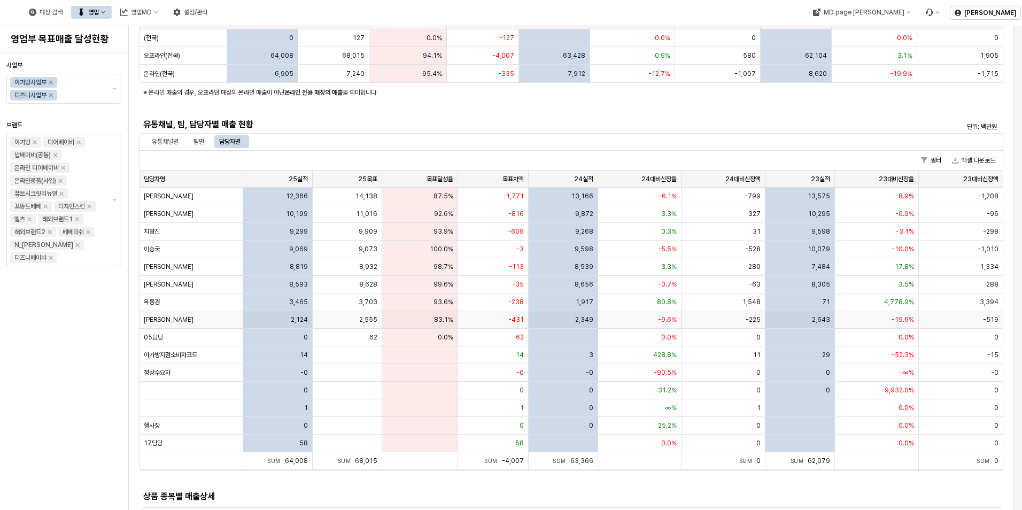
click at [155, 321] on span "[PERSON_NAME]" at bounding box center [169, 319] width 50 height 9
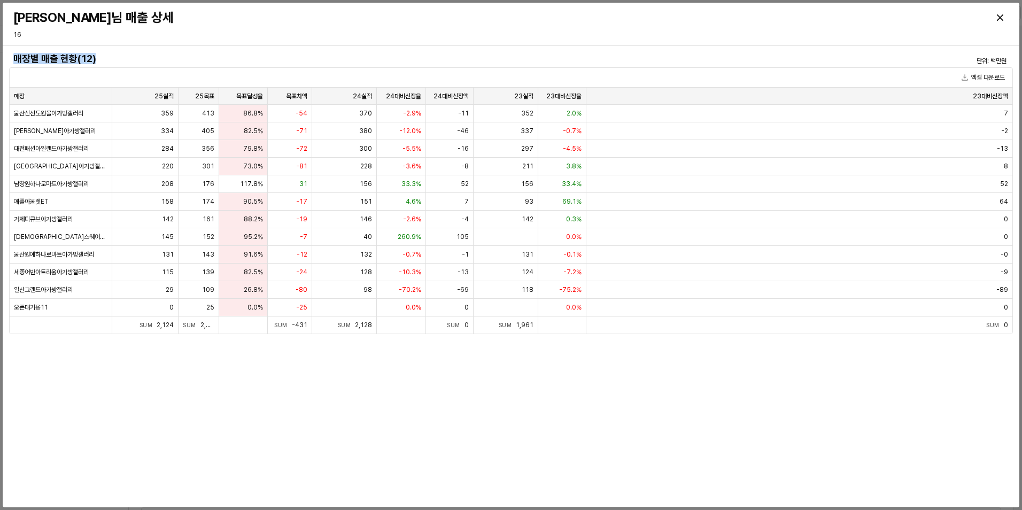
drag, startPoint x: 404, startPoint y: 408, endPoint x: 629, endPoint y: 51, distance: 421.2
click at [629, 52] on div "매장별 매출 현황(12) 단위: 백만원 엑셀 다운로드 매장 매장 25실적 25실적 25목표 25목표 목표달성율 목표달성율 목표차액 목표차액 2…" at bounding box center [511, 276] width 1004 height 453
click at [629, 51] on div "매장별 매출 현황(12)" at bounding box center [385, 58] width 753 height 17
drag, startPoint x: 369, startPoint y: 64, endPoint x: 380, endPoint y: 377, distance: 313.3
click at [380, 377] on div "매장별 매출 현황(12) 단위: 백만원 엑셀 다운로드 매장 매장 25실적 25실적 25목표 25목표 목표달성율 목표달성율 목표차액 목표차액 2…" at bounding box center [511, 276] width 1004 height 453
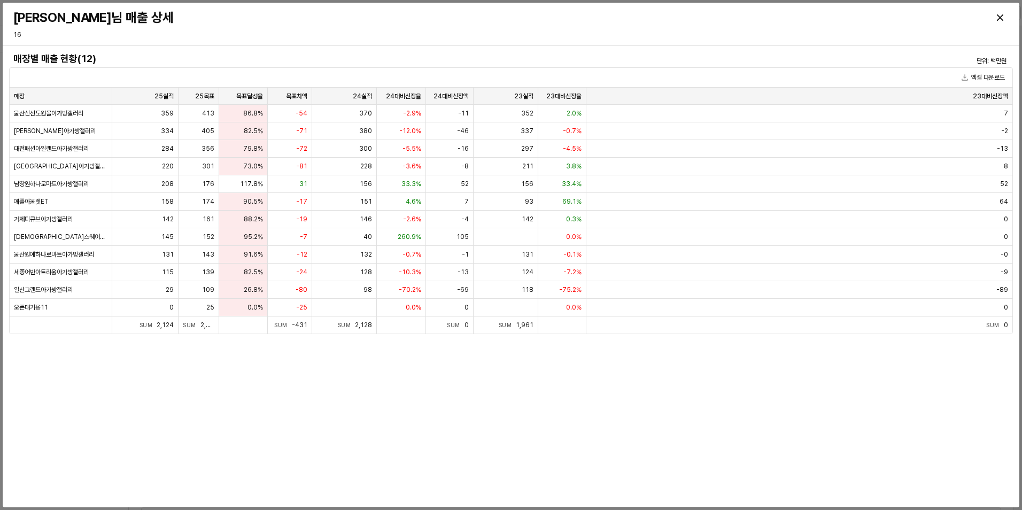
click at [380, 377] on div "매장별 매출 현황(12) 단위: 백만원 엑셀 다운로드 매장 매장 25실적 25실적 25목표 25목표 목표달성율 목표달성율 목표차액 목표차액 2…" at bounding box center [511, 276] width 1004 height 453
drag, startPoint x: 260, startPoint y: 375, endPoint x: 503, endPoint y: 36, distance: 417.0
click at [503, 36] on div "[PERSON_NAME]님 매출 상세 16 매장별 매출 현황(12) 단위: 백만원 엑셀 다운로드 매장 매장 25실적 25실적 25목표 25목표…" at bounding box center [511, 255] width 1016 height 504
drag, startPoint x: 503, startPoint y: 36, endPoint x: 489, endPoint y: 55, distance: 23.6
click at [489, 55] on h4 "매장별 매출 현황(12)" at bounding box center [385, 58] width 744 height 11
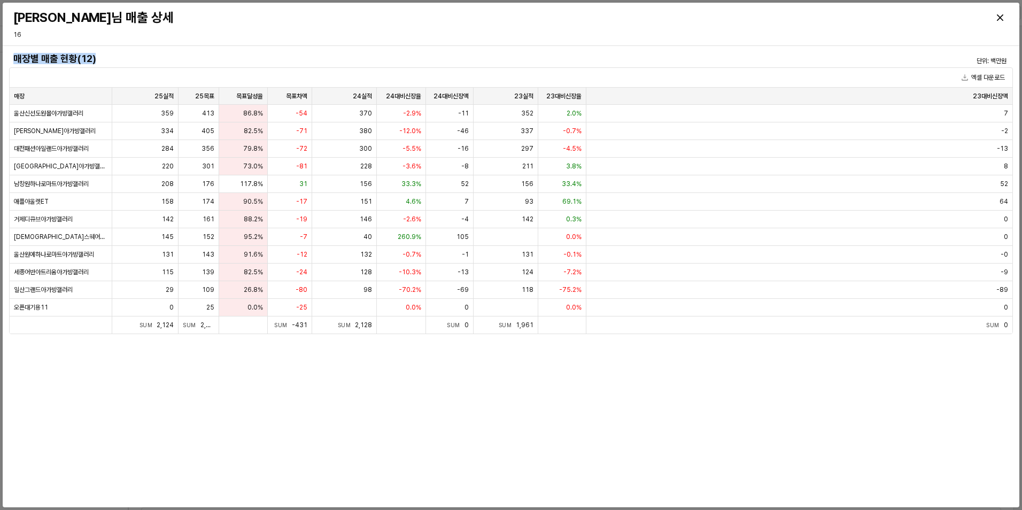
drag, startPoint x: 477, startPoint y: 58, endPoint x: 264, endPoint y: 378, distance: 384.6
click at [264, 378] on div "매장별 매출 현황(12) 단위: 백만원 엑셀 다운로드 매장 매장 25실적 25실적 25목표 25목표 목표달성율 목표달성율 목표차액 목표차액 2…" at bounding box center [511, 276] width 1004 height 453
drag, startPoint x: 267, startPoint y: 399, endPoint x: 567, endPoint y: 74, distance: 442.4
click at [567, 74] on div "매장별 매출 현황(12) 단위: 백만원 엑셀 다운로드 매장 매장 25실적 25실적 25목표 25목표 목표달성율 목표달성율 목표차액 목표차액 2…" at bounding box center [511, 276] width 1004 height 453
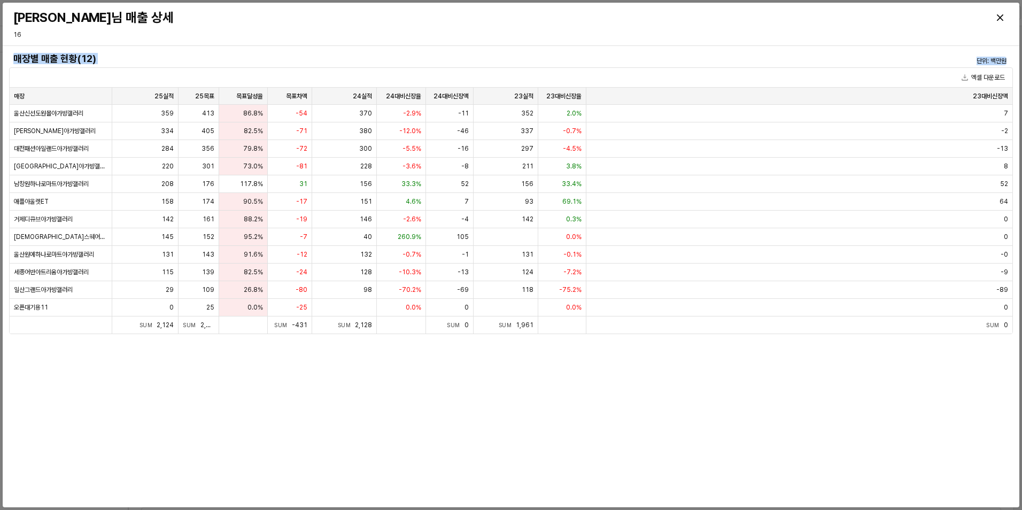
drag, startPoint x: 567, startPoint y: 74, endPoint x: 561, endPoint y: 71, distance: 7.4
click at [561, 71] on div "엑셀 다운로드" at bounding box center [511, 78] width 1002 height 20
click at [509, 63] on h4 "매장별 매출 현황(12)" at bounding box center [385, 58] width 744 height 11
click at [518, 48] on div "매장별 매출 현황(12) 단위: 백만원 엑셀 다운로드 매장 매장 25실적 25실적 25목표 25목표 목표달성율 목표달성율 목표차액 목표차액 2…" at bounding box center [511, 276] width 1016 height 461
drag, startPoint x: 521, startPoint y: 51, endPoint x: 373, endPoint y: 394, distance: 374.1
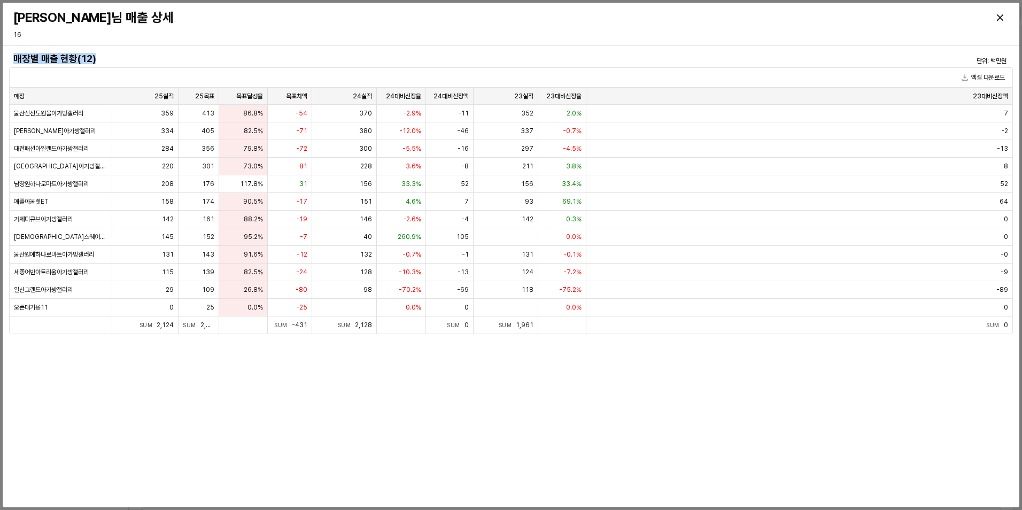
click at [373, 394] on div "매장별 매출 현황(12) 단위: 백만원 엑셀 다운로드 매장 매장 25실적 25실적 25목표 25목표 목표달성율 목표달성율 목표차액 목표차액 2…" at bounding box center [511, 276] width 1004 height 453
drag, startPoint x: 373, startPoint y: 394, endPoint x: 332, endPoint y: 404, distance: 41.9
click at [332, 404] on div "매장별 매출 현황(12) 단위: 백만원 엑셀 다운로드 매장 매장 25실적 25실적 25목표 25목표 목표달성율 목표달성율 목표차액 목표차액 2…" at bounding box center [511, 276] width 1004 height 453
drag, startPoint x: 291, startPoint y: 413, endPoint x: 672, endPoint y: 56, distance: 522.4
click at [672, 56] on div "매장별 매출 현황(12) 단위: 백만원 엑셀 다운로드 매장 매장 25실적 25실적 25목표 25목표 목표달성율 목표달성율 목표차액 목표차액 2…" at bounding box center [511, 276] width 1004 height 453
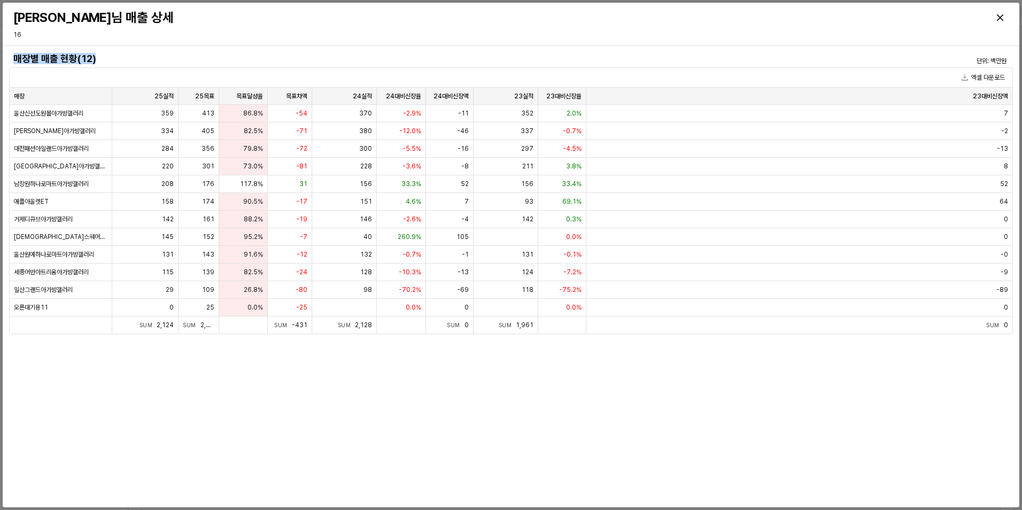
click at [672, 56] on h4 "매장별 매출 현황(12)" at bounding box center [385, 58] width 744 height 11
click at [994, 24] on div "Close" at bounding box center [1000, 18] width 16 height 16
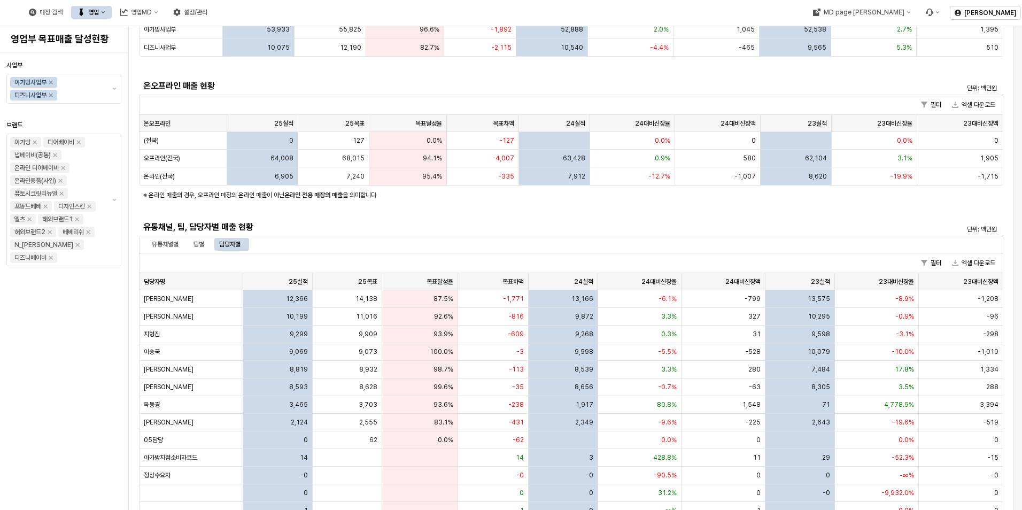
scroll to position [0, 0]
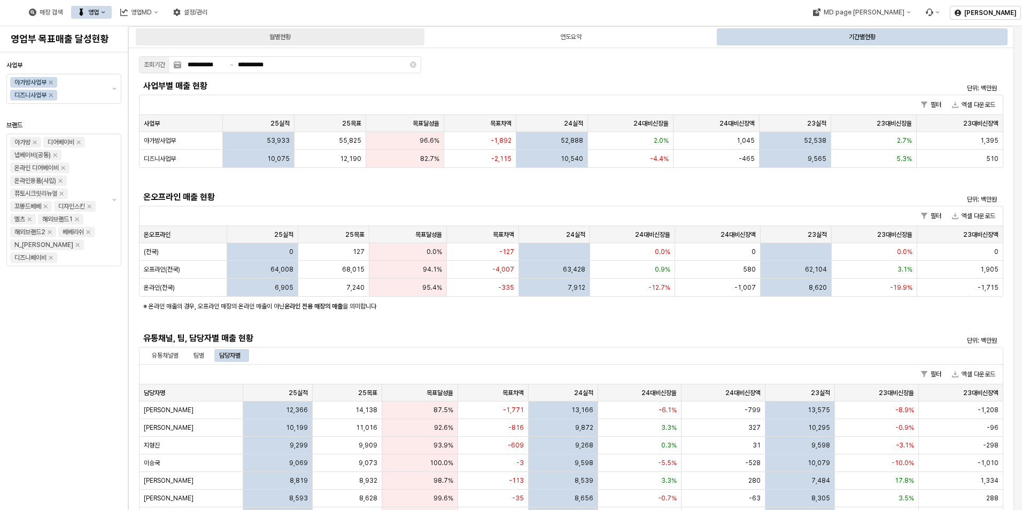
click at [290, 34] on div "월별현황" at bounding box center [279, 36] width 21 height 13
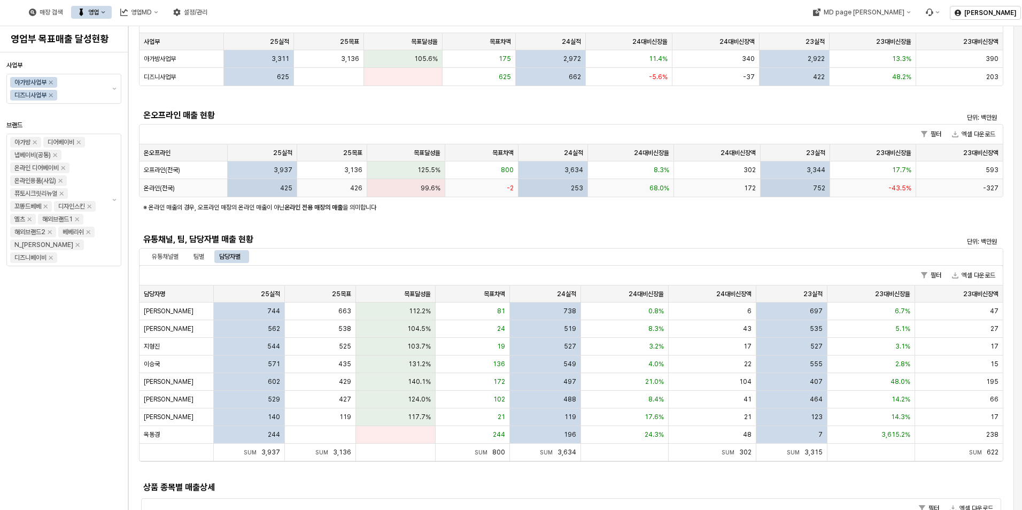
scroll to position [160, 0]
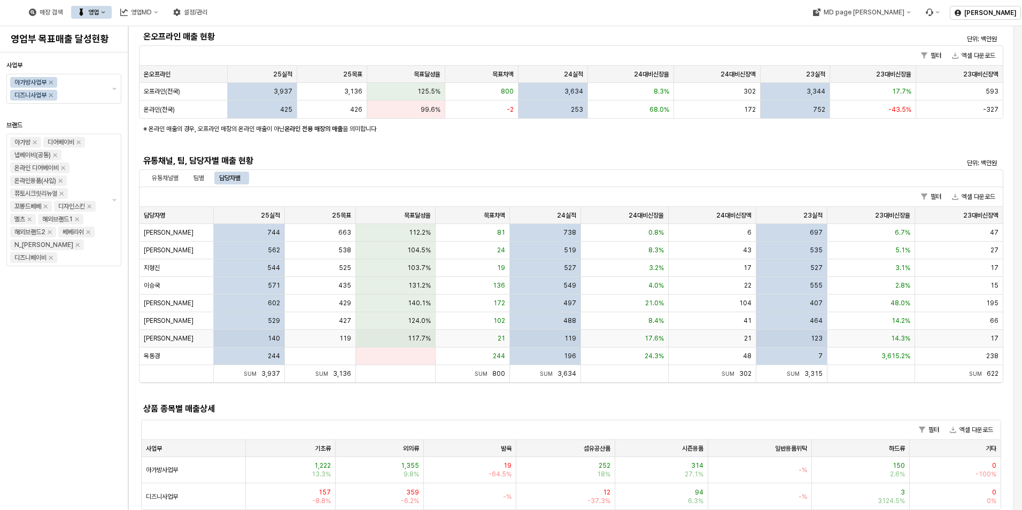
click at [160, 333] on div "[PERSON_NAME]" at bounding box center [176, 339] width 74 height 18
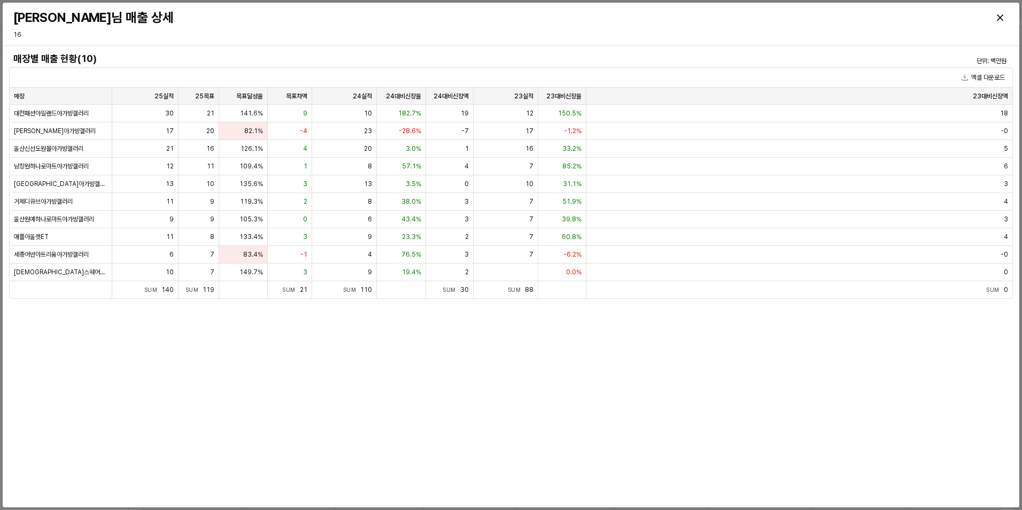
click at [223, 325] on div "매장별 매출 현황(10) 단위: 백만원 엑셀 다운로드 매장 매장 25실적 25실적 25목표 25목표 목표달성율 목표달성율 목표차액 목표차액 2…" at bounding box center [511, 276] width 1004 height 453
drag, startPoint x: 337, startPoint y: 78, endPoint x: 383, endPoint y: 413, distance: 338.2
click at [383, 413] on div "매장별 매출 현황(10) 단위: 백만원 엑셀 다운로드 매장 매장 25실적 25실적 25목표 25목표 목표달성율 목표달성율 목표차액 목표차액 2…" at bounding box center [511, 276] width 1004 height 453
click at [383, 412] on div "매장별 매출 현황(10) 단위: 백만원 엑셀 다운로드 매장 매장 25실적 25실적 25목표 25목표 목표달성율 목표달성율 목표차액 목표차액 2…" at bounding box center [511, 276] width 1004 height 453
drag, startPoint x: 154, startPoint y: 369, endPoint x: 194, endPoint y: 58, distance: 313.6
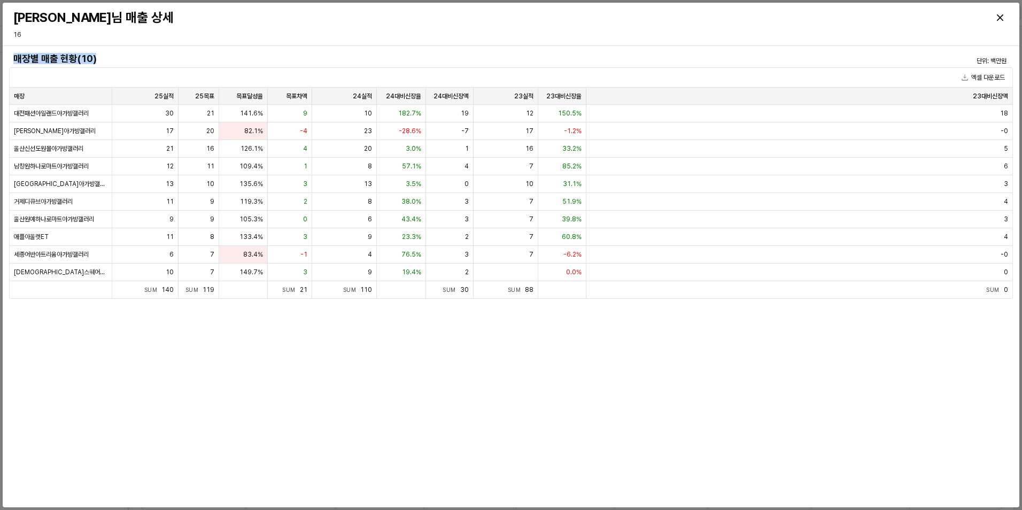
click at [194, 58] on div "매장별 매출 현황(10) 단위: 백만원 엑셀 다운로드 매장 매장 25실적 25실적 25목표 25목표 목표달성율 목표달성율 목표차액 목표차액 2…" at bounding box center [511, 276] width 1004 height 453
drag, startPoint x: 194, startPoint y: 58, endPoint x: 176, endPoint y: 63, distance: 18.3
click at [176, 63] on h4 "매장별 매출 현황(10)" at bounding box center [385, 58] width 744 height 11
click at [304, 350] on div "매장별 매출 현황(10) 단위: 백만원 엑셀 다운로드 매장 매장 25실적 25실적 25목표 25목표 목표달성율 목표달성율 목표차액 목표차액 2…" at bounding box center [511, 276] width 1004 height 453
drag, startPoint x: 311, startPoint y: 349, endPoint x: 450, endPoint y: 65, distance: 316.9
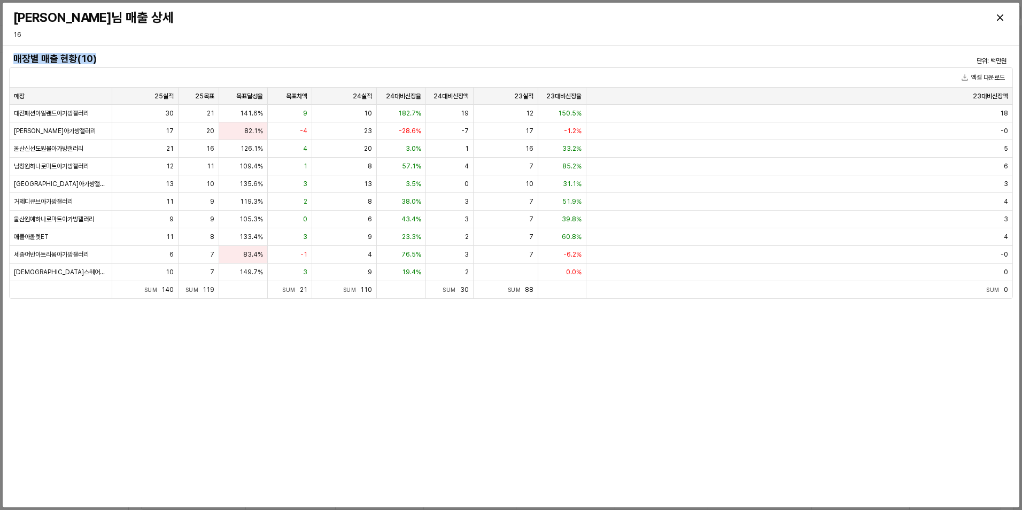
click at [450, 65] on div "매장별 매출 현황(10) 단위: 백만원 엑셀 다운로드 매장 매장 25실적 25실적 25목표 25목표 목표달성율 목표달성율 목표차액 목표차액 2…" at bounding box center [511, 276] width 1004 height 453
drag, startPoint x: 450, startPoint y: 65, endPoint x: 495, endPoint y: 56, distance: 46.2
click at [495, 56] on h4 "매장별 매출 현황(10)" at bounding box center [385, 58] width 744 height 11
click at [486, 349] on div "매장별 매출 현황(10) 단위: 백만원 엑셀 다운로드 매장 매장 25실적 25실적 25목표 25목표 목표달성율 목표달성율 목표차액 목표차액 2…" at bounding box center [511, 276] width 1004 height 453
